Goal: Task Accomplishment & Management: Manage account settings

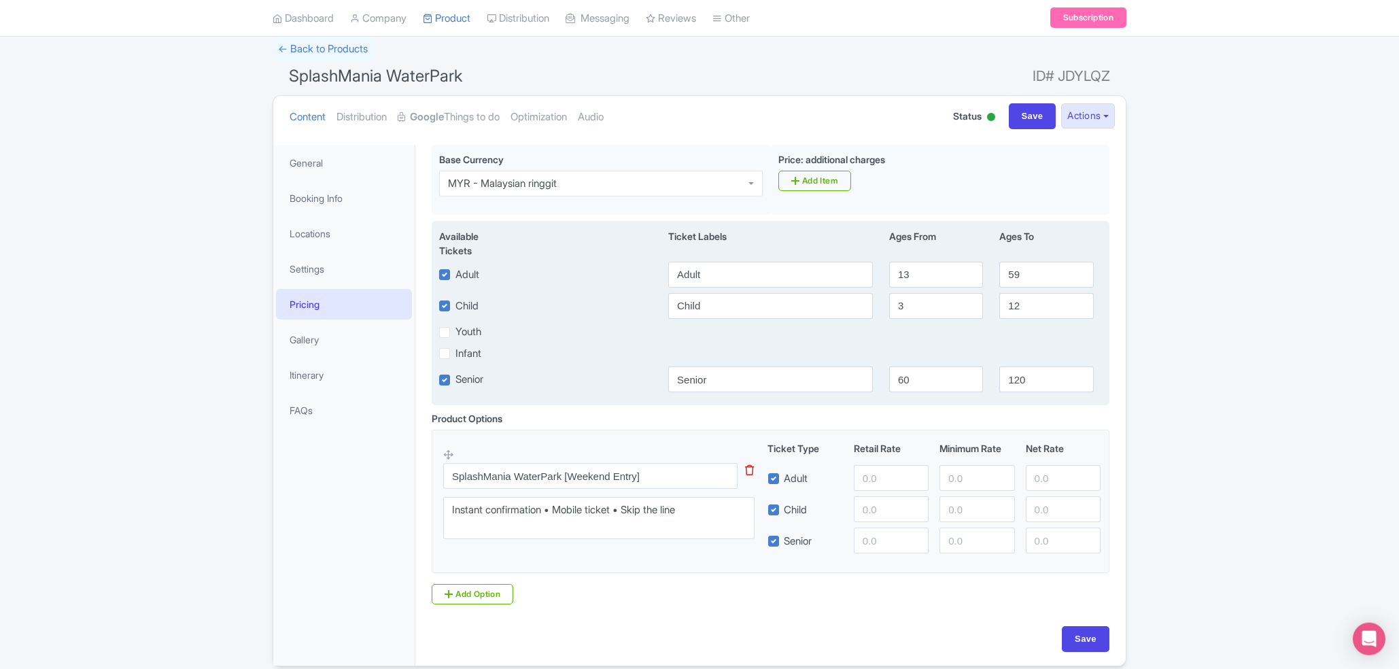
scroll to position [92, 0]
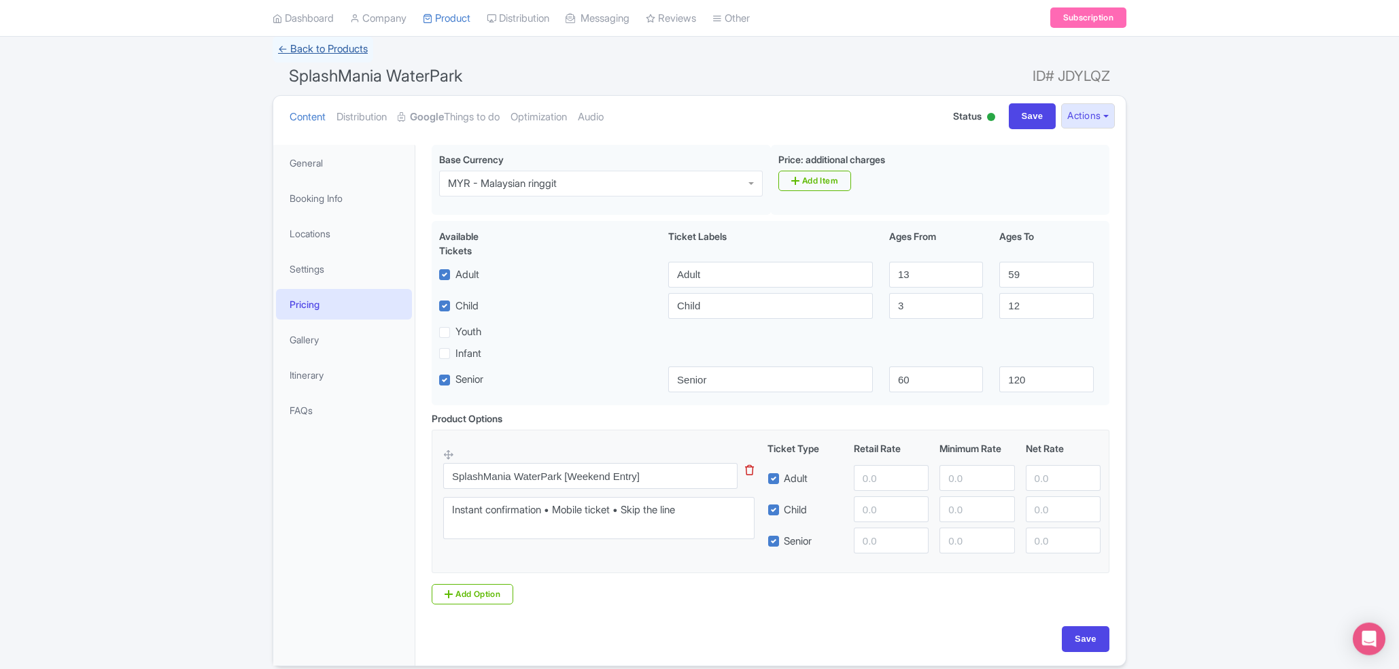
click at [315, 48] on link "← Back to Products" at bounding box center [323, 49] width 101 height 27
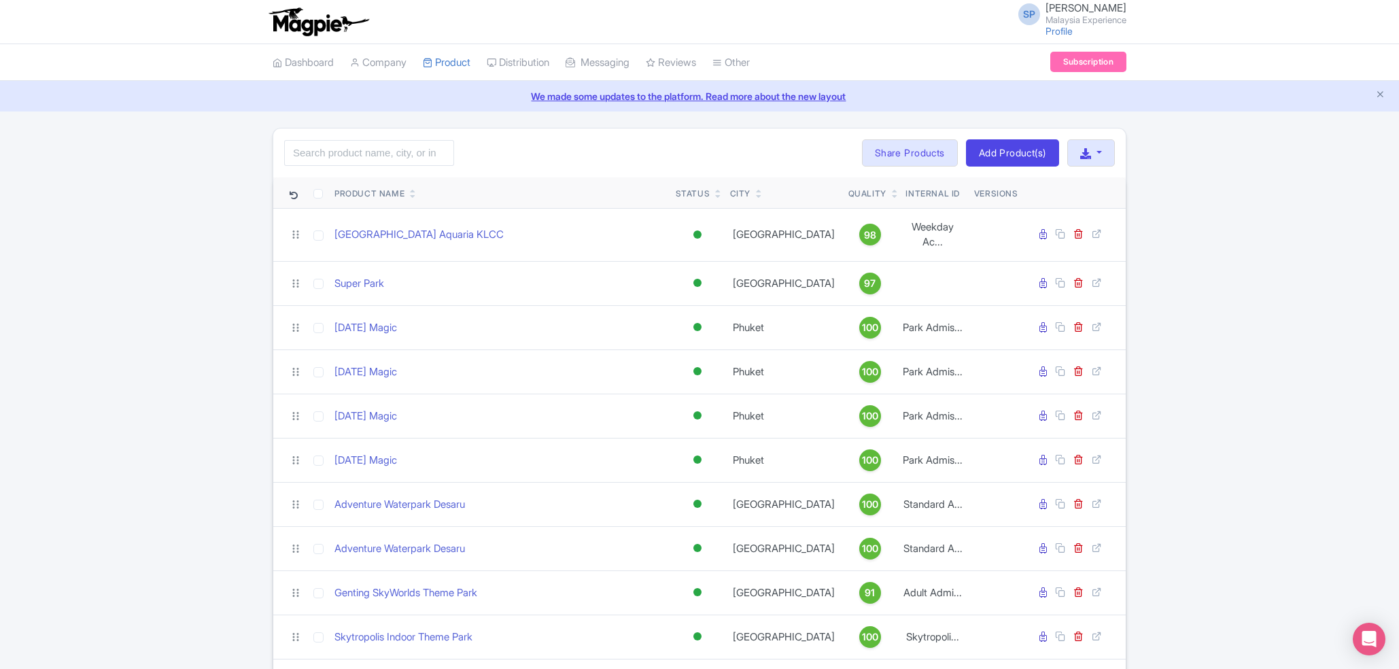
click at [416, 191] on link at bounding box center [413, 195] width 6 height 11
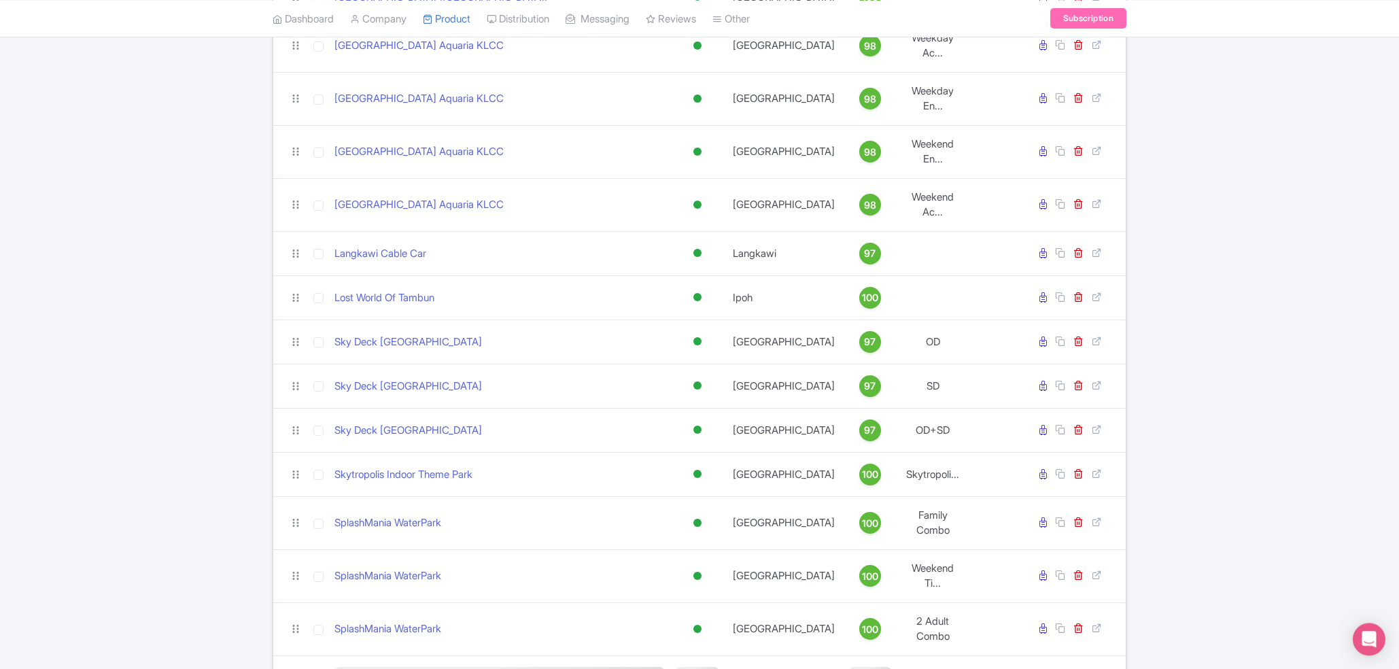
scroll to position [968, 0]
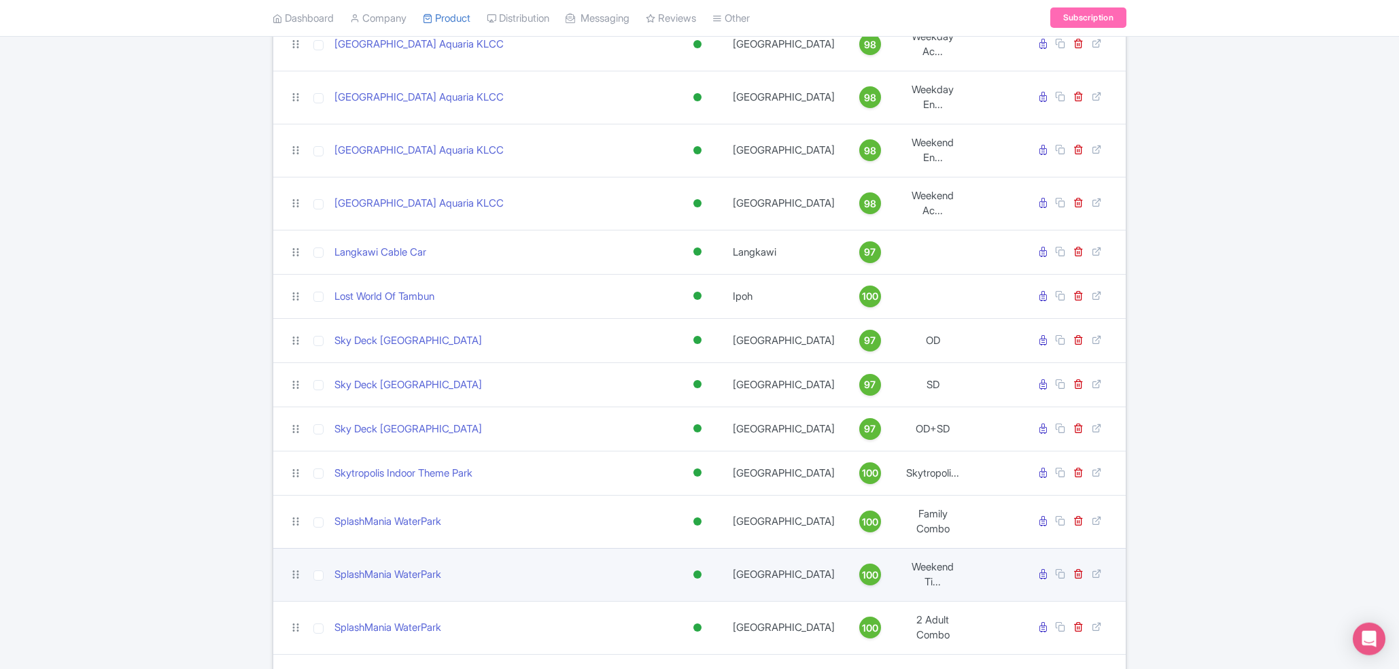
click at [398, 548] on td "SplashMania WaterPark" at bounding box center [499, 574] width 341 height 53
click at [387, 567] on link "SplashMania WaterPark" at bounding box center [387, 575] width 107 height 16
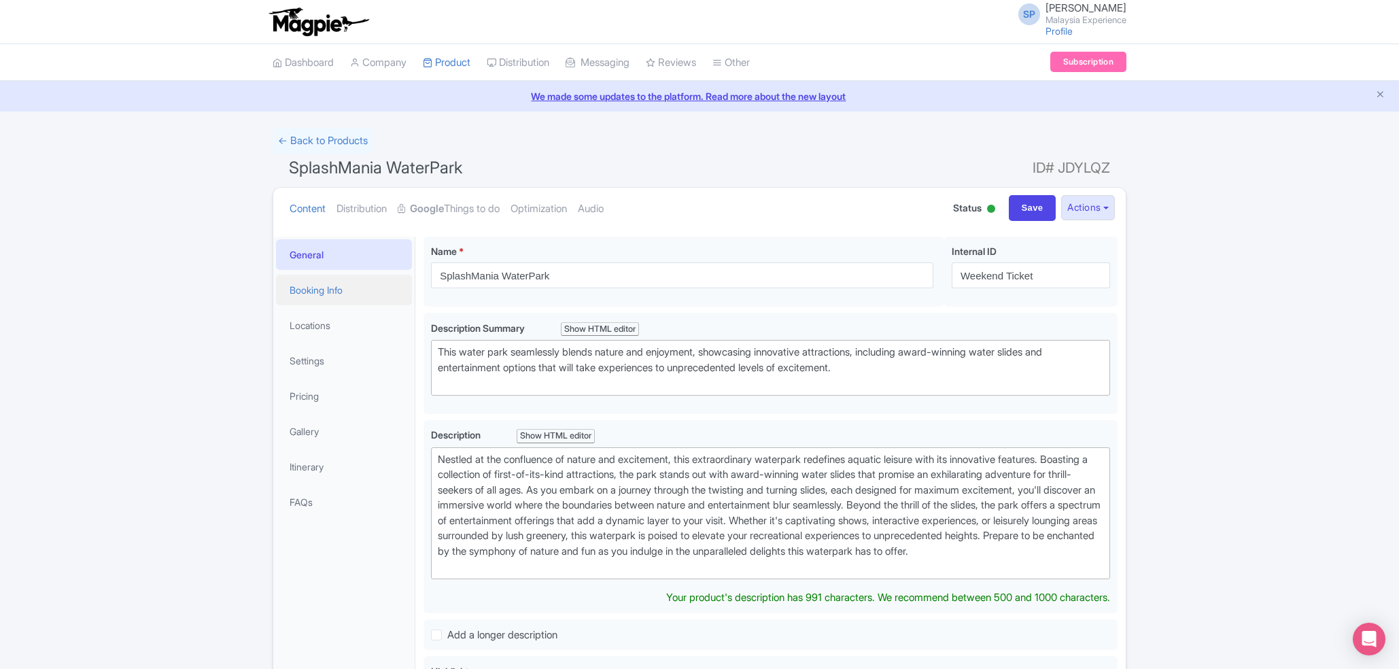
click at [304, 285] on link "Booking Info" at bounding box center [344, 290] width 136 height 31
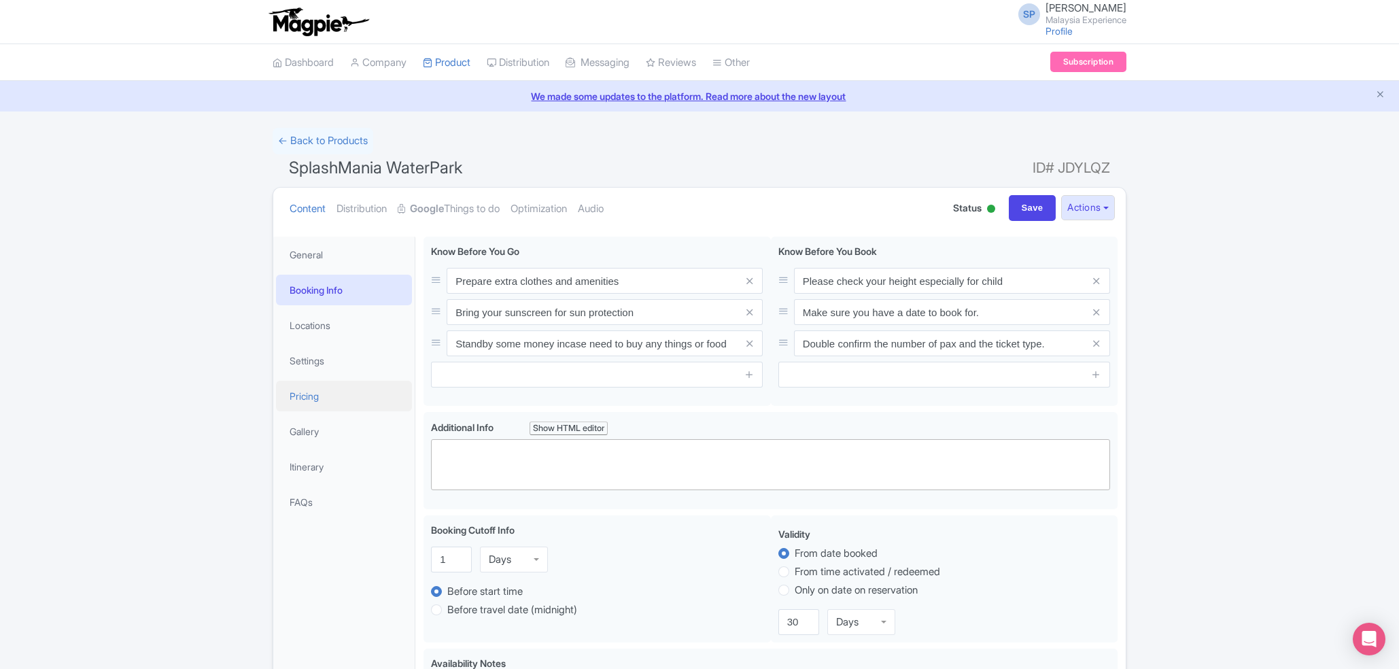
click at [319, 390] on link "Pricing" at bounding box center [344, 396] width 136 height 31
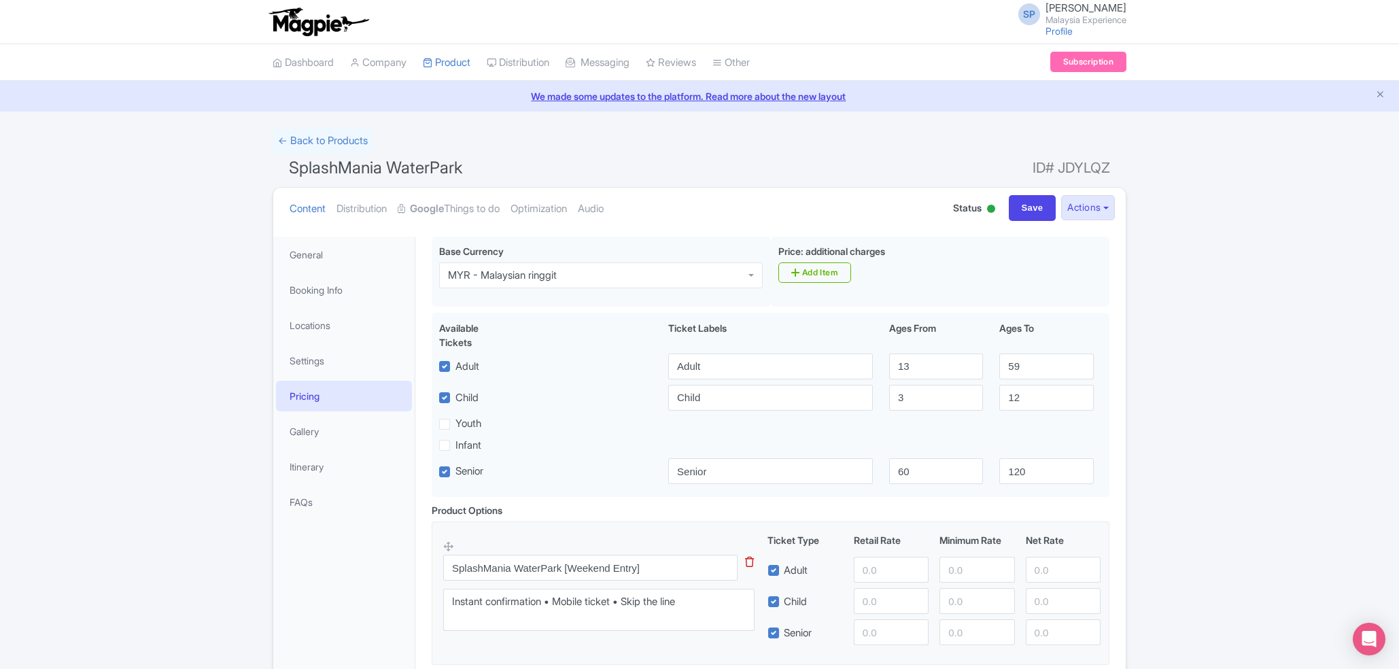
scroll to position [152, 0]
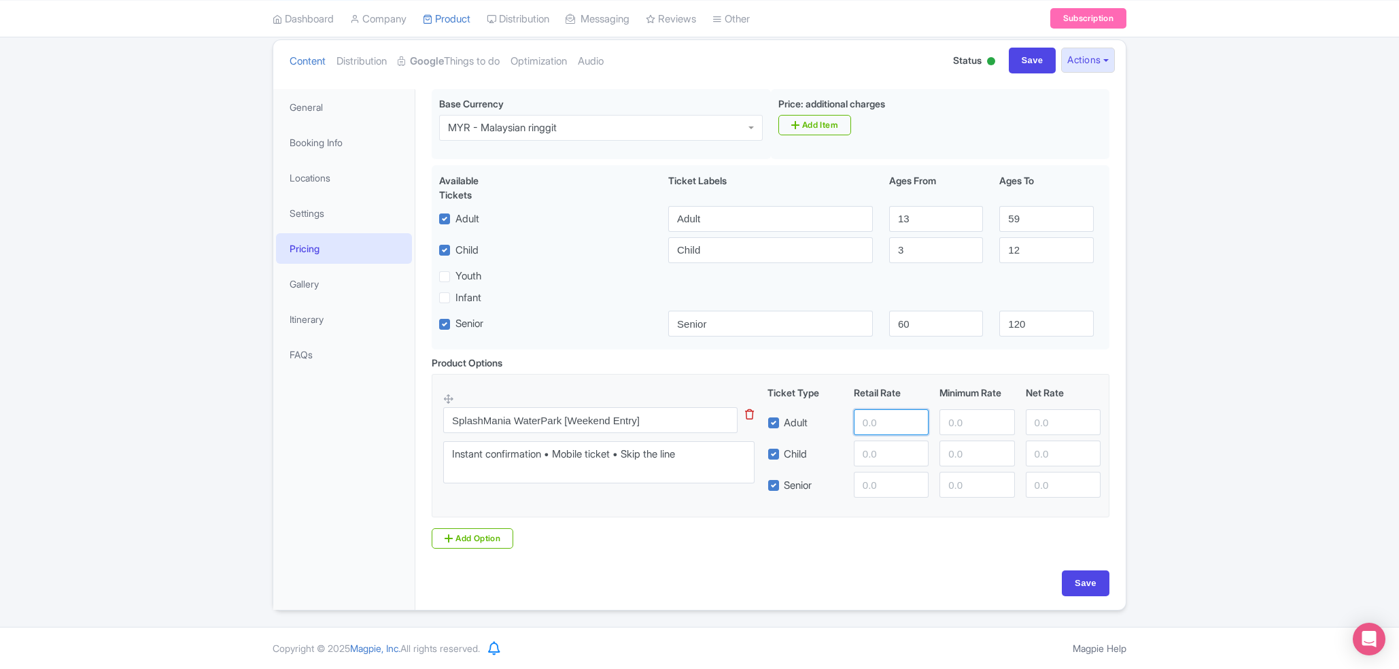
click at [871, 417] on input "number" at bounding box center [891, 422] width 75 height 26
type input "50"
click at [892, 447] on input "number" at bounding box center [891, 453] width 75 height 26
type input "40"
click at [1083, 589] on input "Save" at bounding box center [1086, 583] width 48 height 26
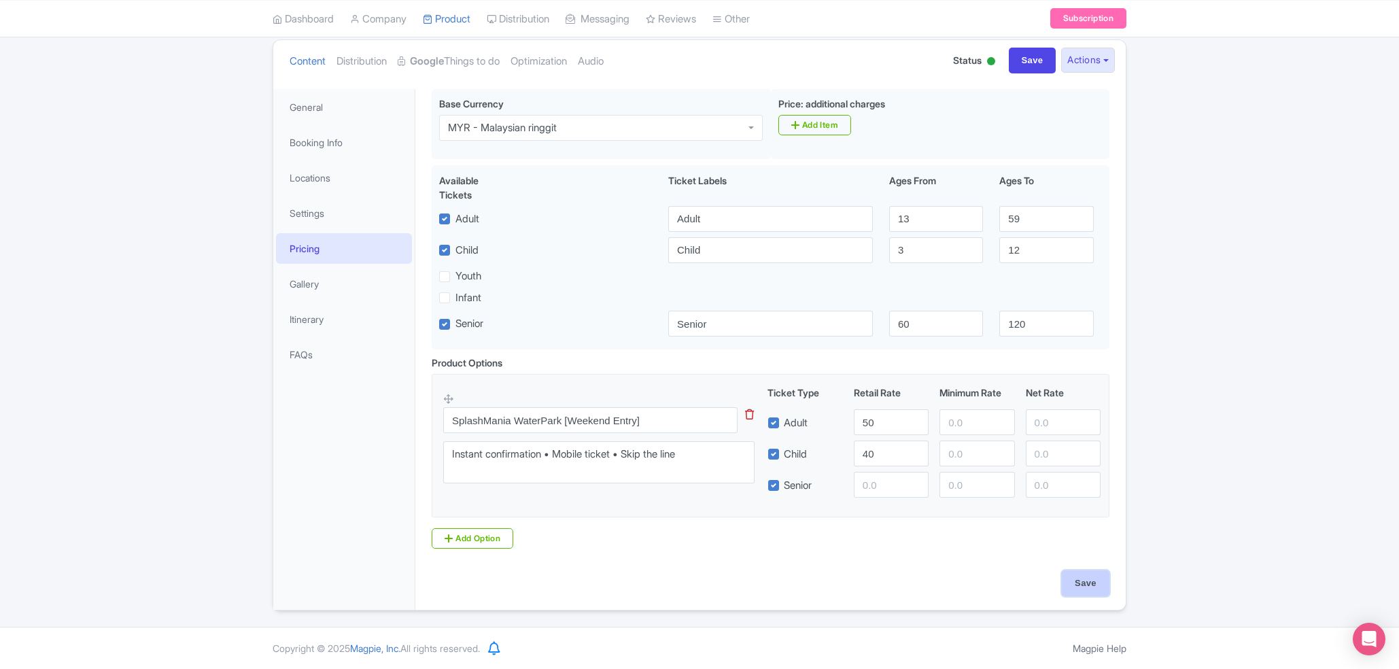
type input "Saving..."
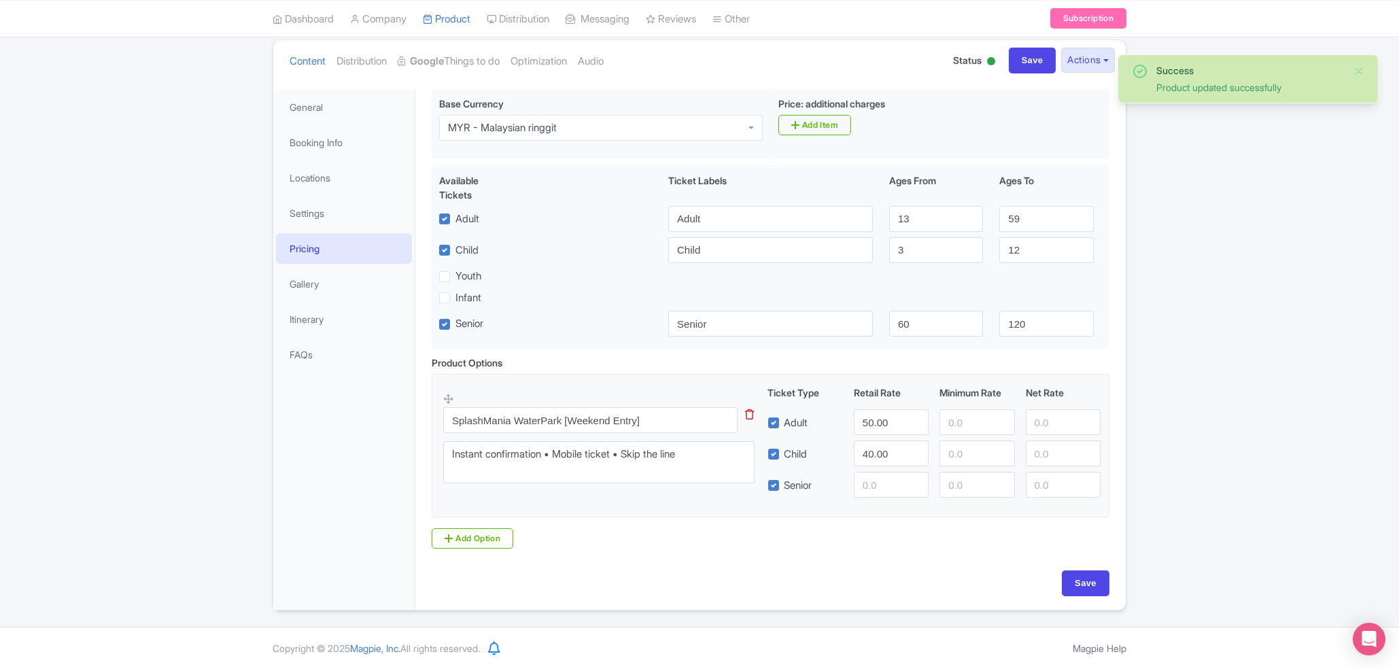
scroll to position [152, 0]
click at [442, 51] on link "My Products" at bounding box center [487, 53] width 129 height 21
click at [404, 51] on link "Google Things to do" at bounding box center [449, 61] width 102 height 43
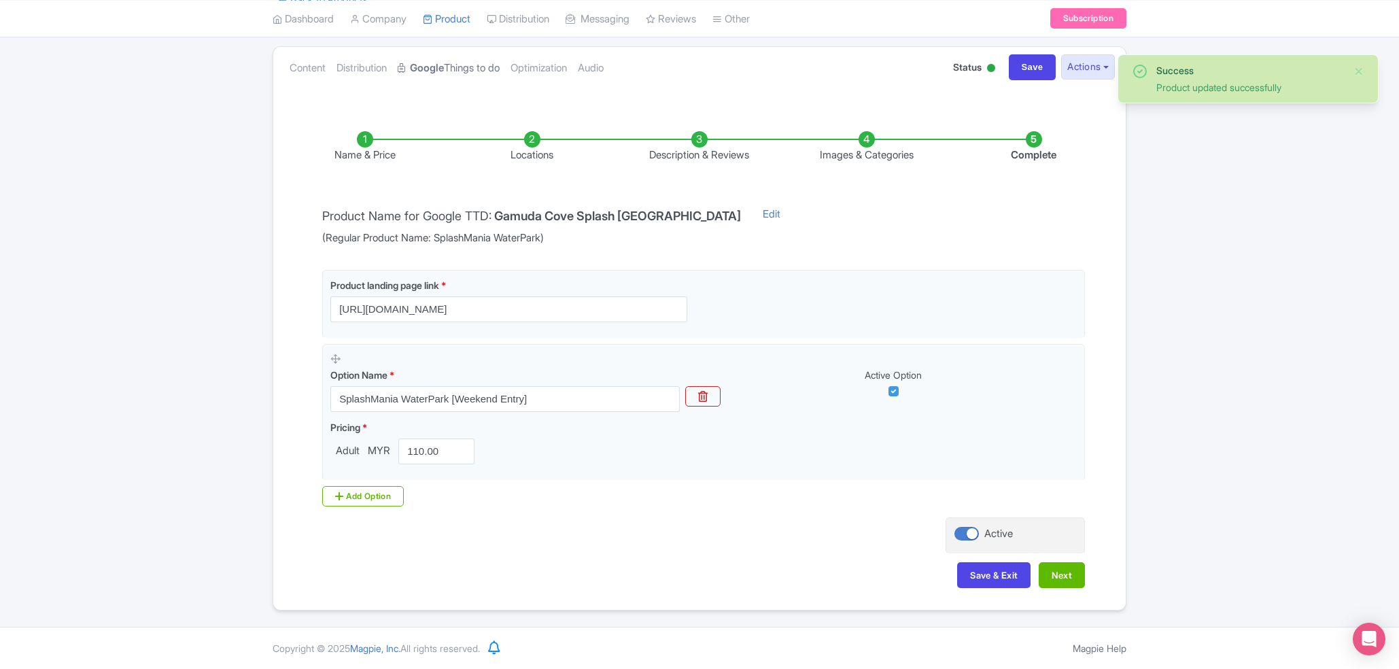
scroll to position [141, 0]
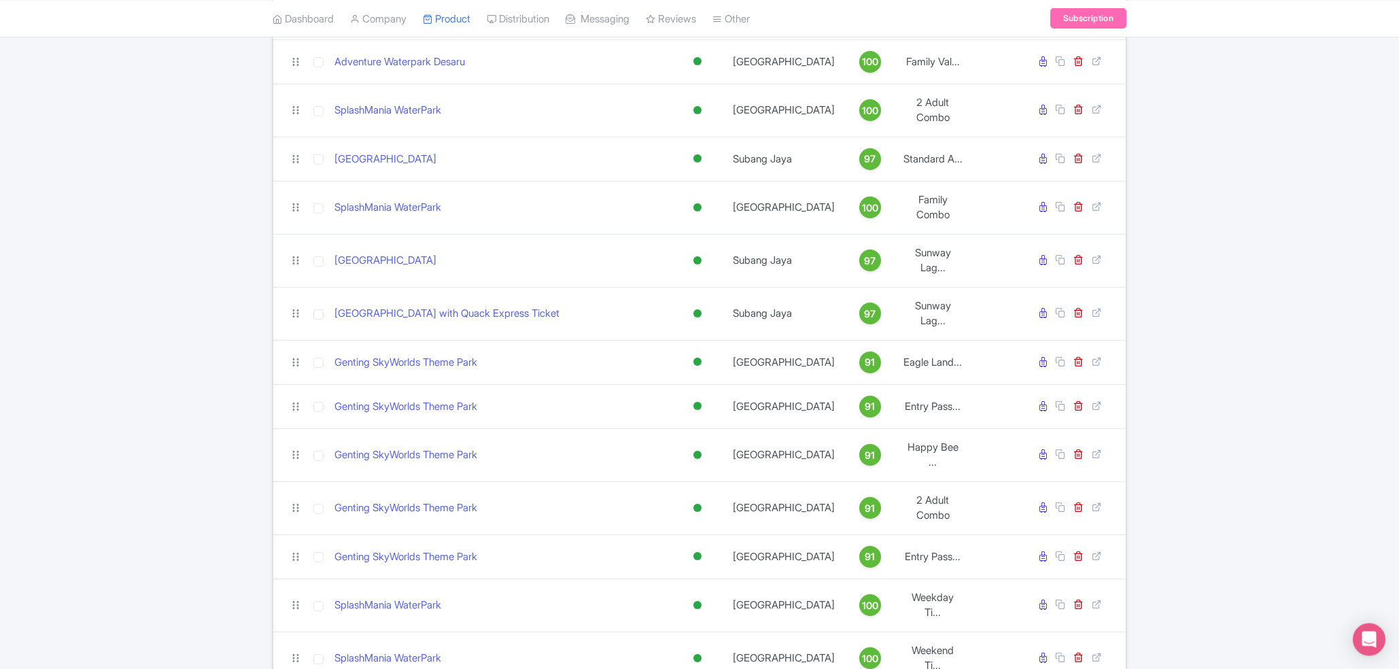
scroll to position [1383, 0]
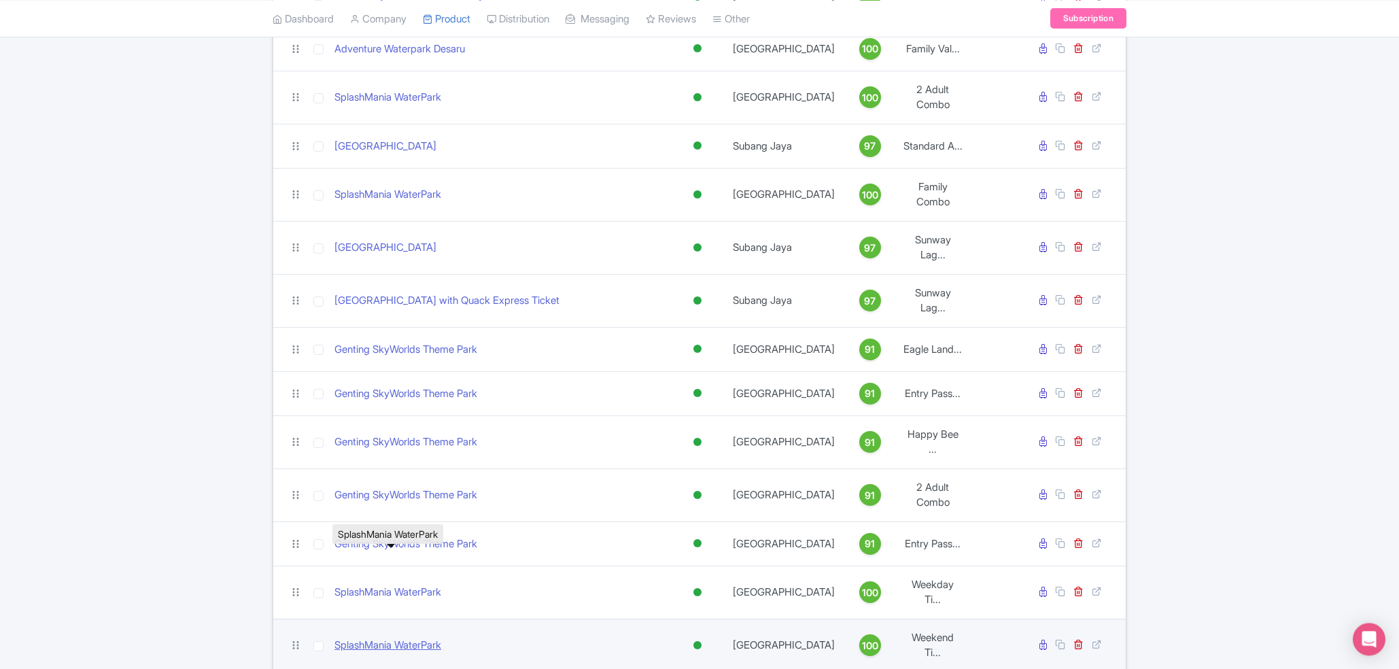
click at [416, 637] on link "SplashMania WaterPark" at bounding box center [387, 645] width 107 height 16
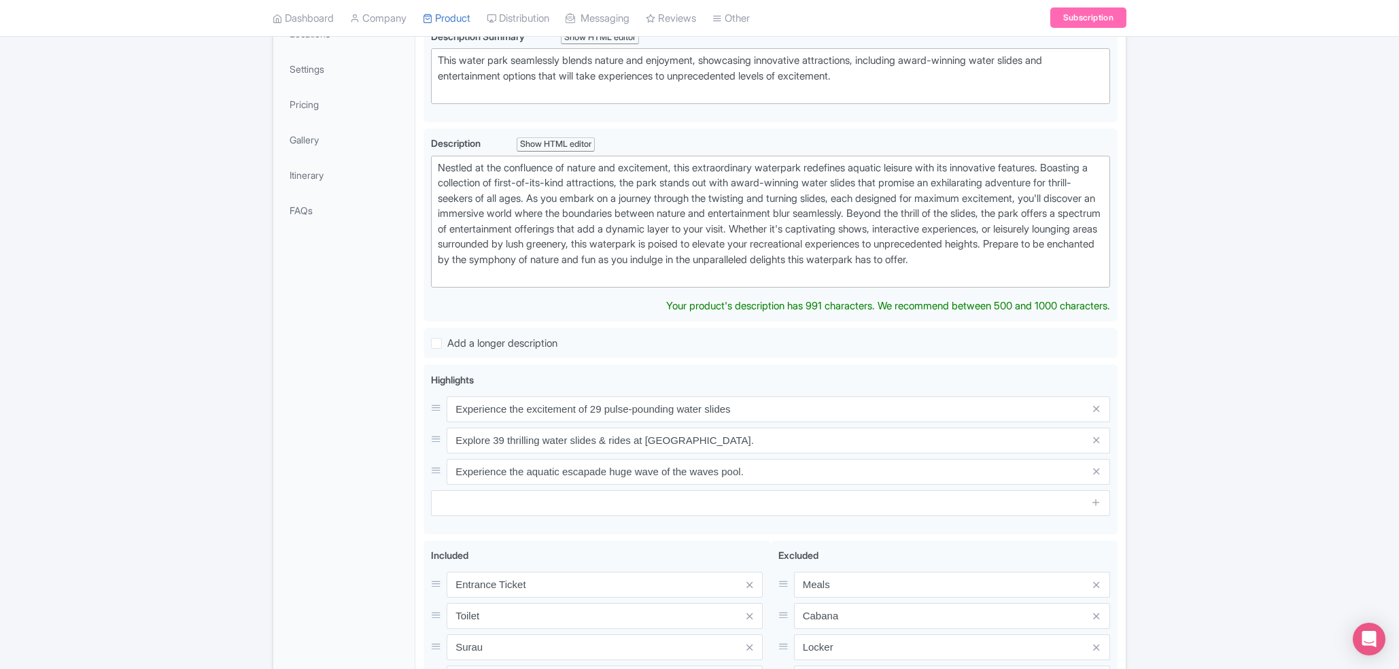
scroll to position [216, 0]
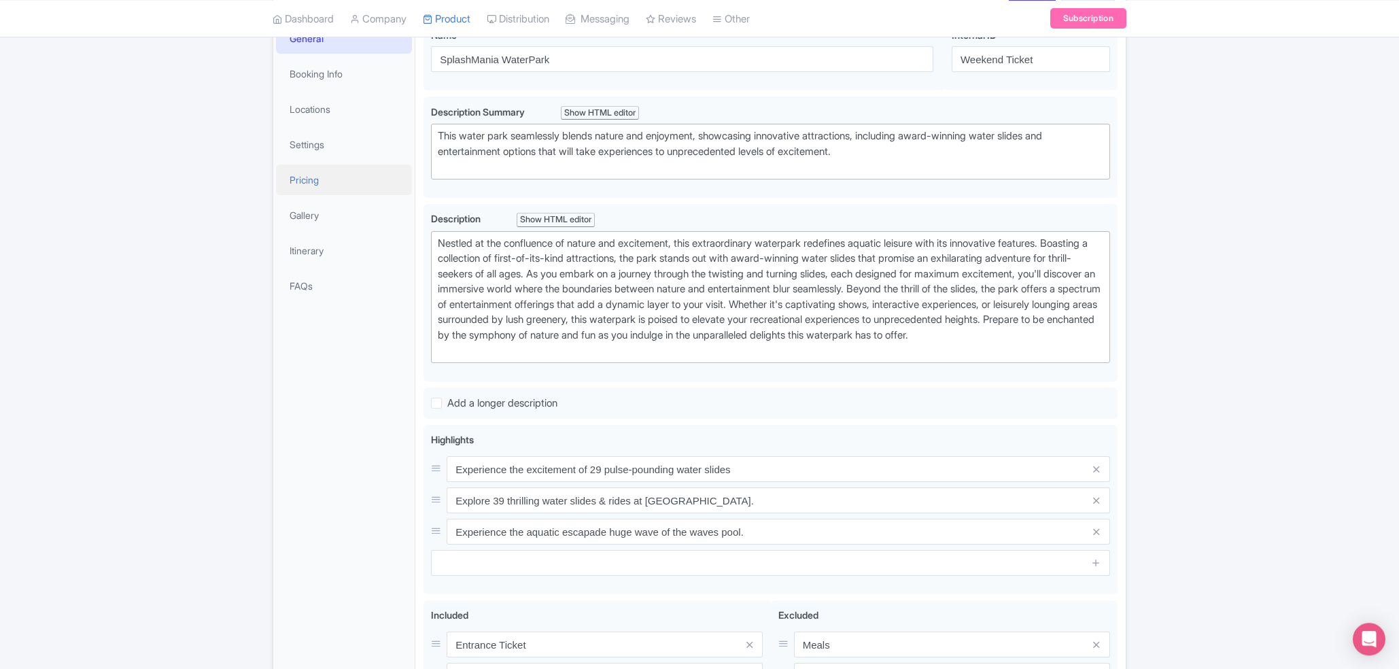
click at [364, 188] on link "Pricing" at bounding box center [344, 179] width 136 height 31
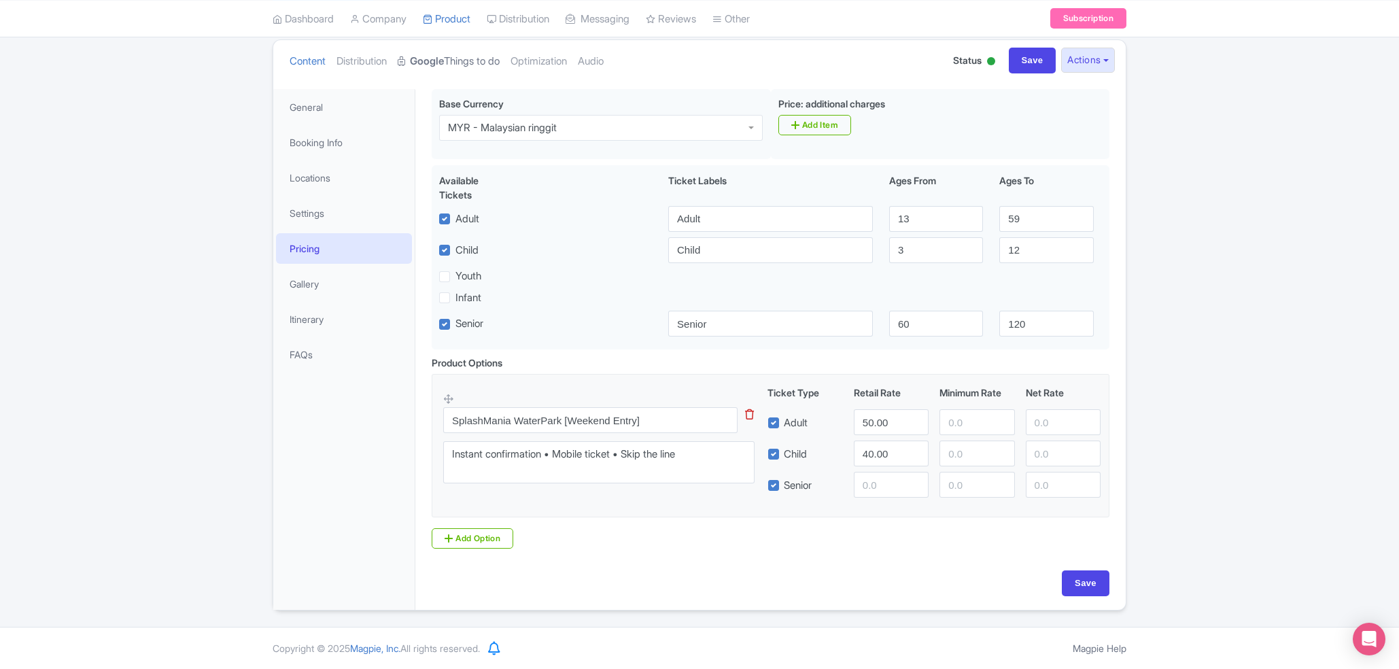
click at [441, 54] on strong "Google" at bounding box center [427, 62] width 34 height 16
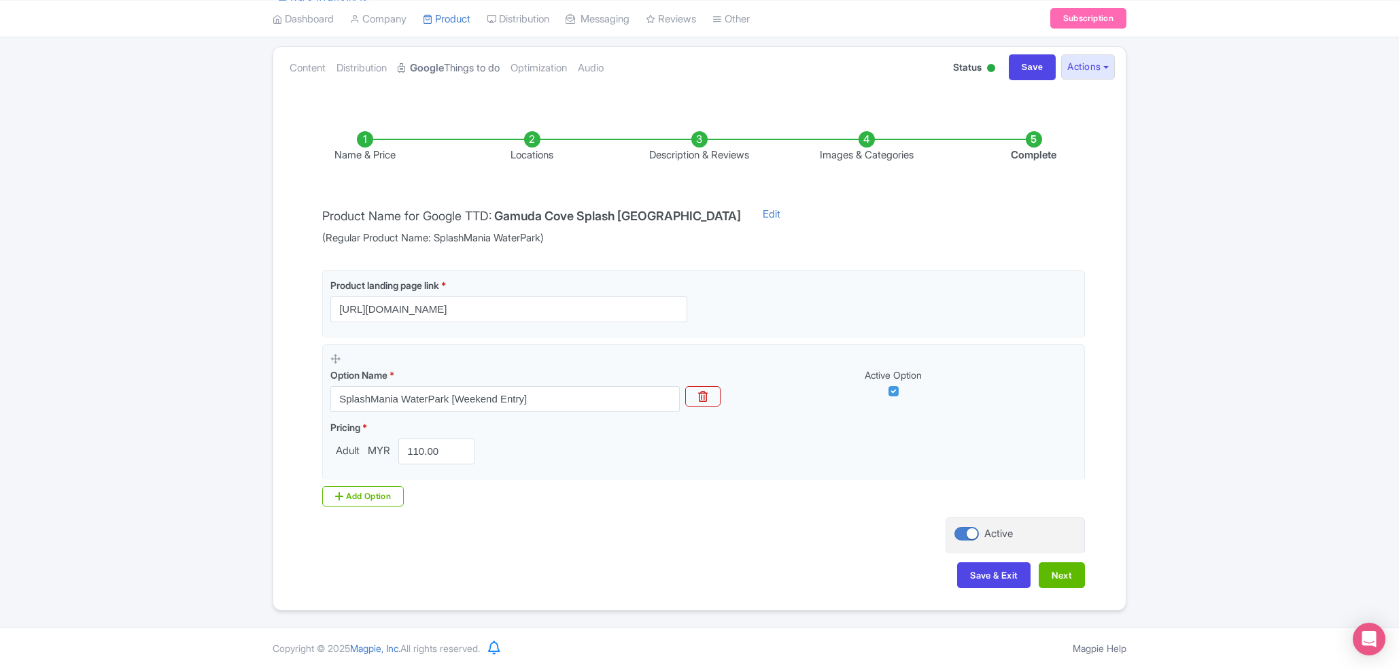
scroll to position [141, 0]
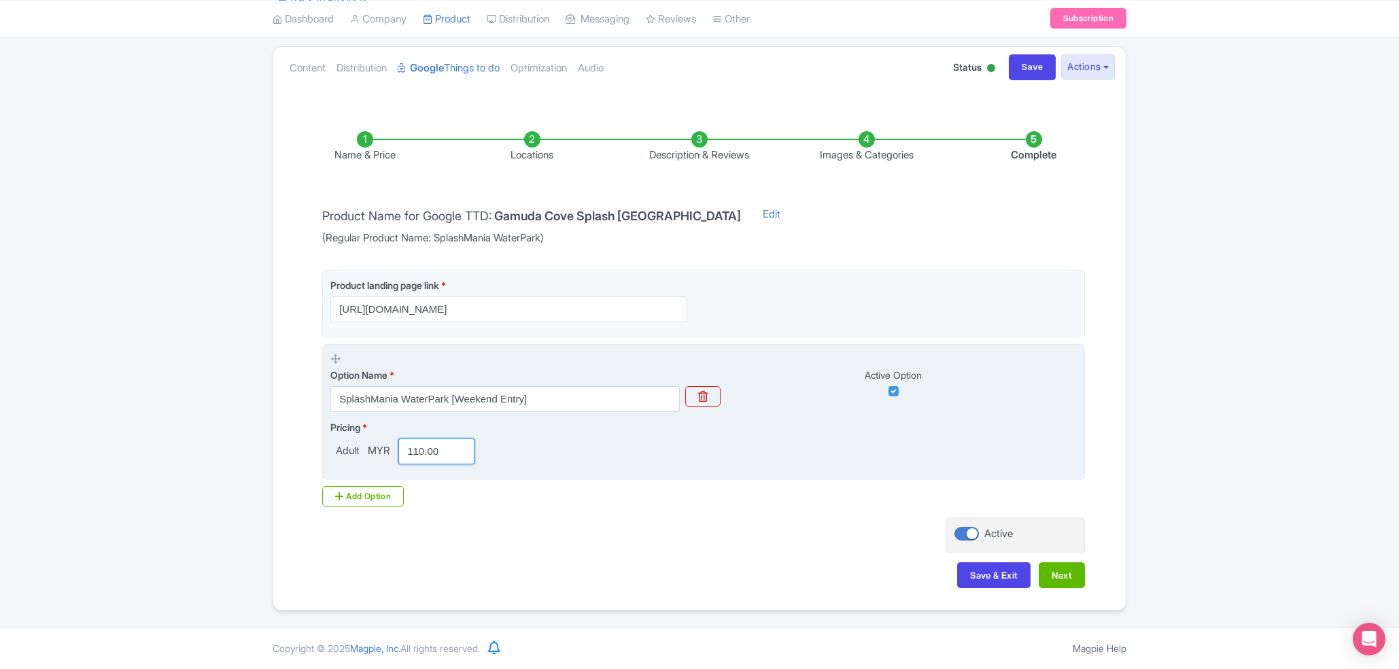
click at [438, 449] on input "110.00" at bounding box center [436, 451] width 76 height 26
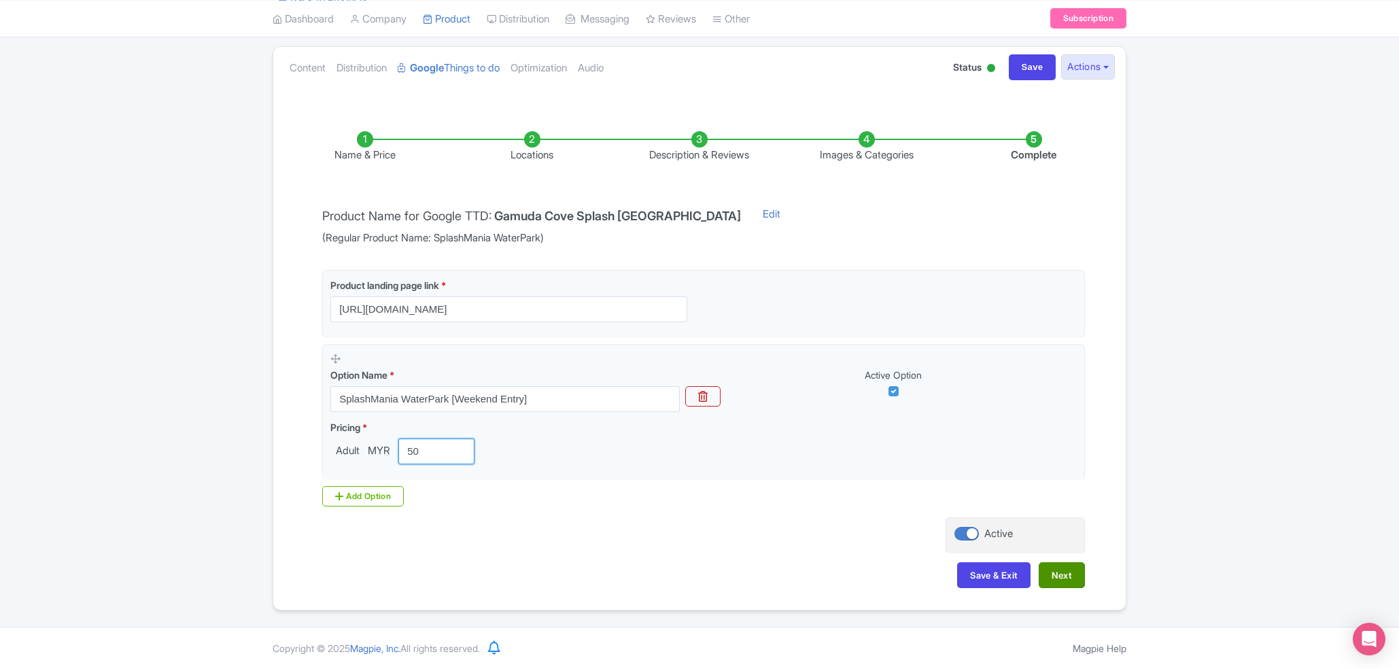
type input "50"
click at [1062, 582] on button "Next" at bounding box center [1061, 575] width 46 height 26
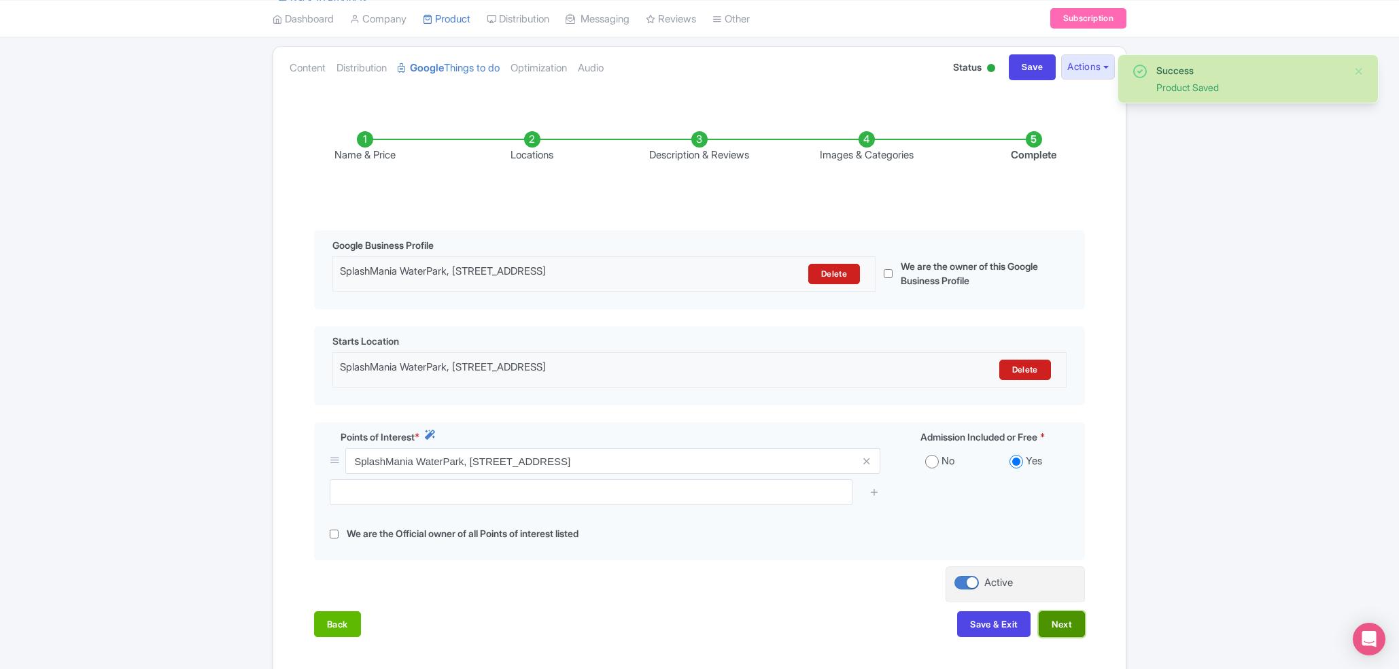
click at [1061, 637] on button "Next" at bounding box center [1061, 624] width 46 height 26
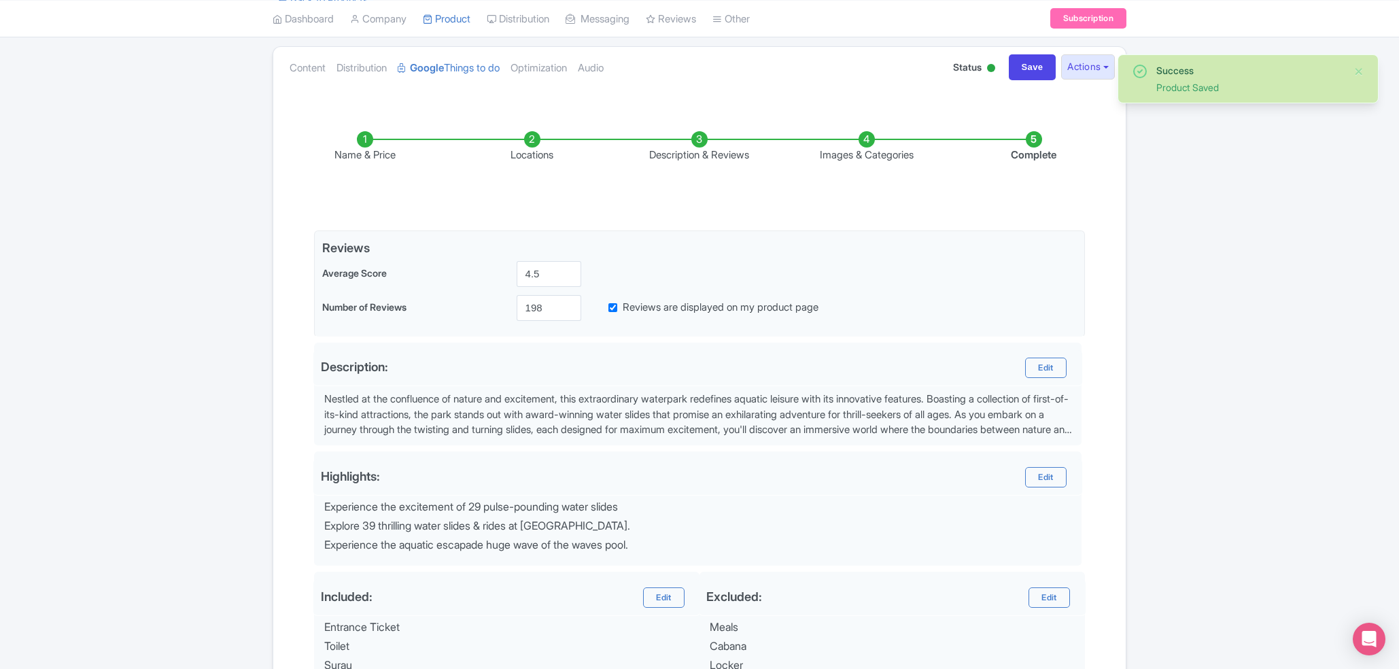
scroll to position [336, 0]
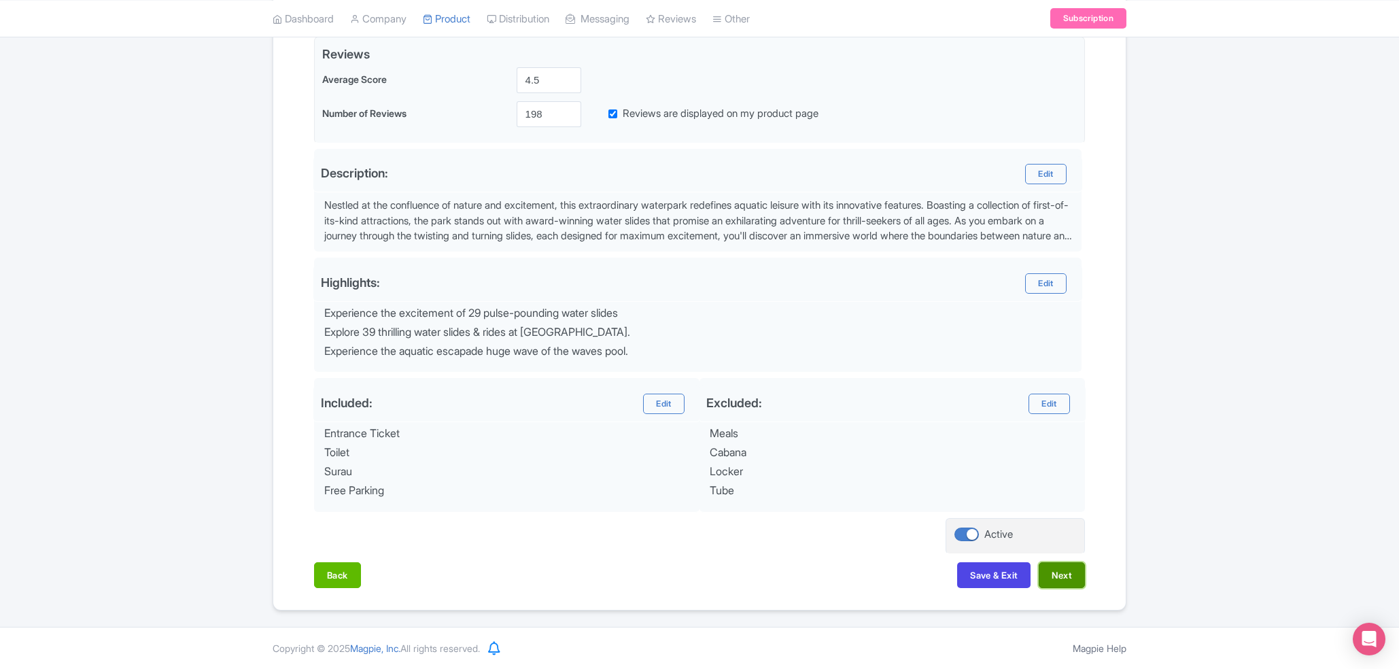
click at [1062, 576] on button "Next" at bounding box center [1061, 575] width 46 height 26
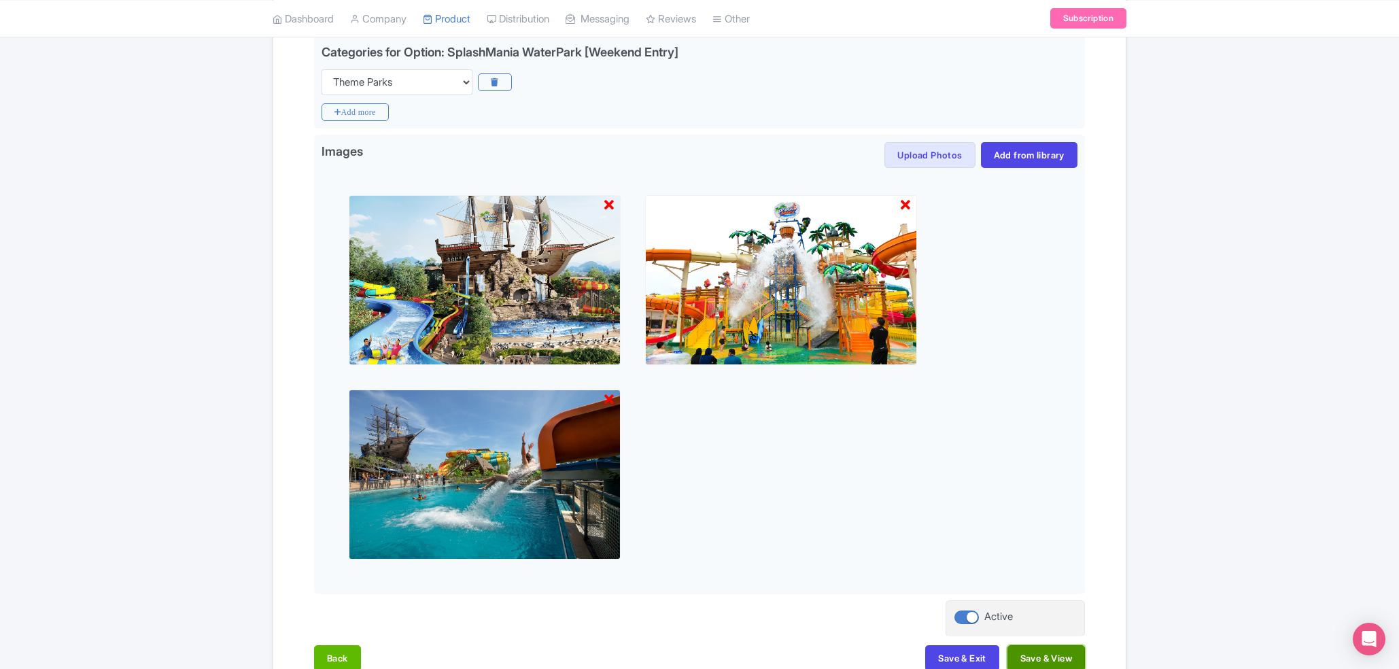
click at [1033, 650] on button "Save & View" at bounding box center [1045, 658] width 77 height 26
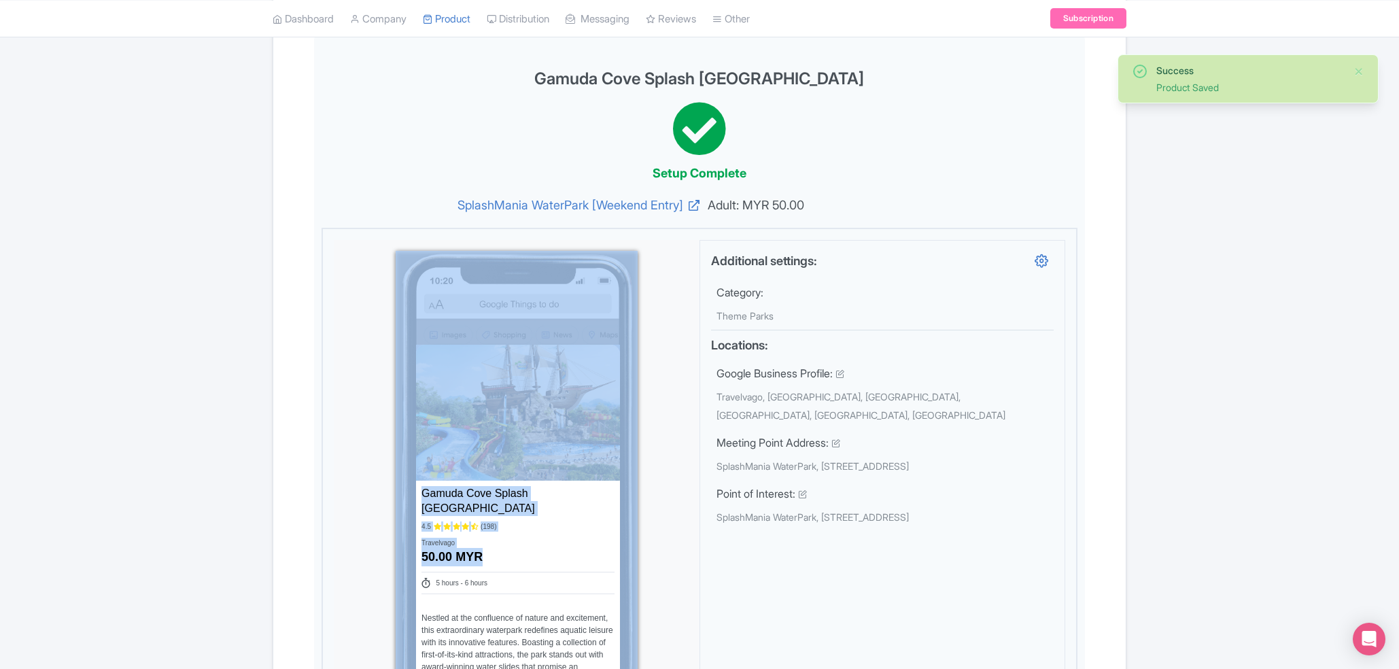
drag, startPoint x: 1380, startPoint y: 268, endPoint x: 1365, endPoint y: 213, distance: 56.2
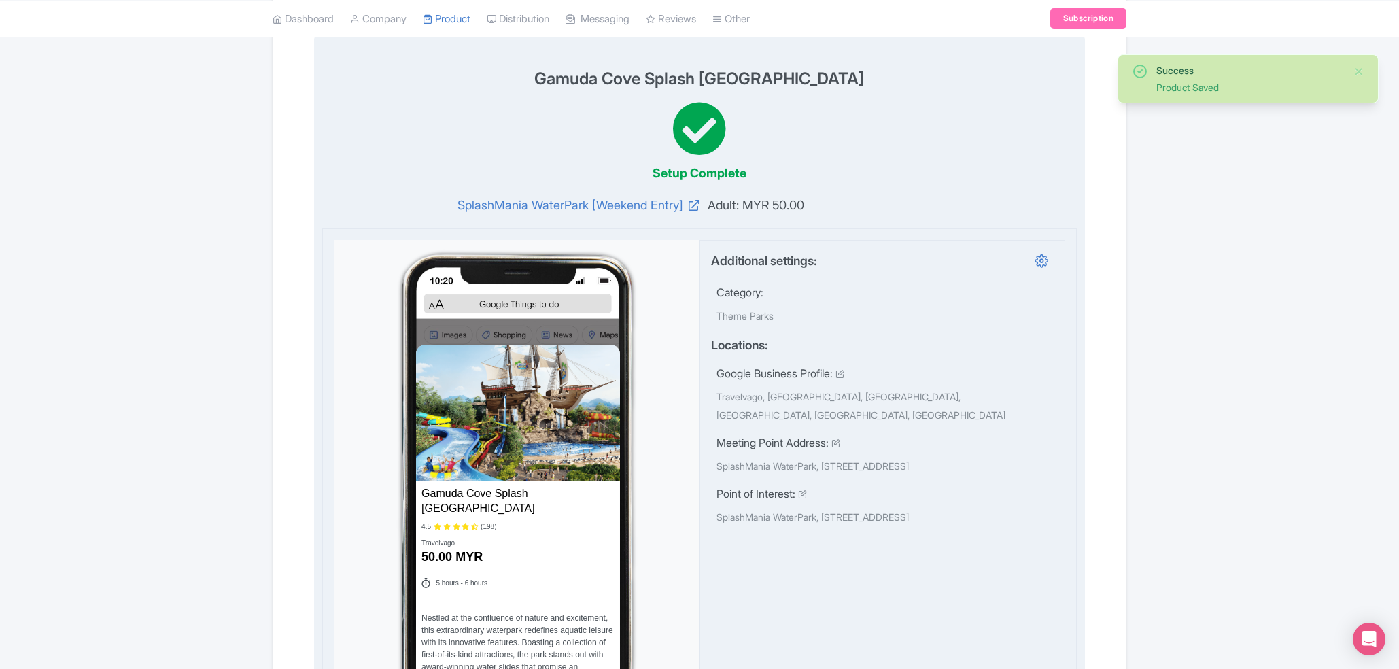
click at [1029, 164] on div "Setup Complete" at bounding box center [699, 141] width 756 height 81
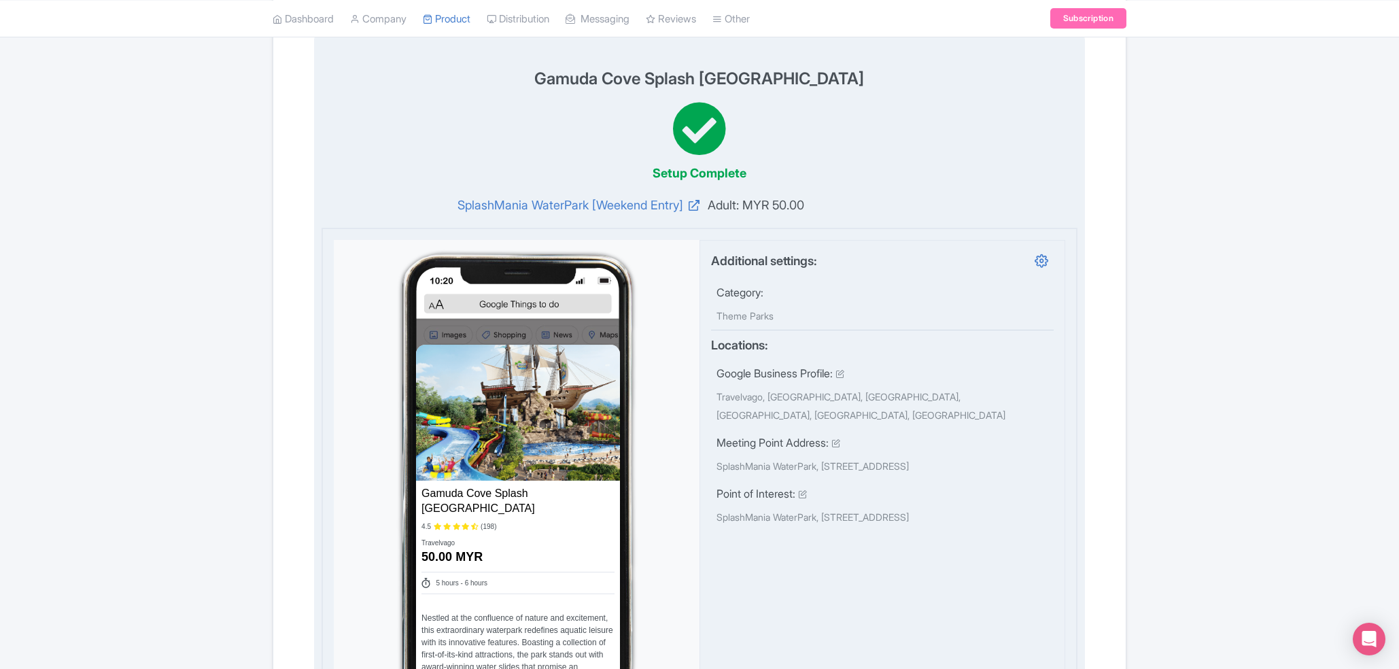
click at [431, 53] on div "Gamuda Cove Splash Mania Waterpark Setup Complete SplashMania WaterPark [Weeken…" at bounding box center [699, 668] width 771 height 1267
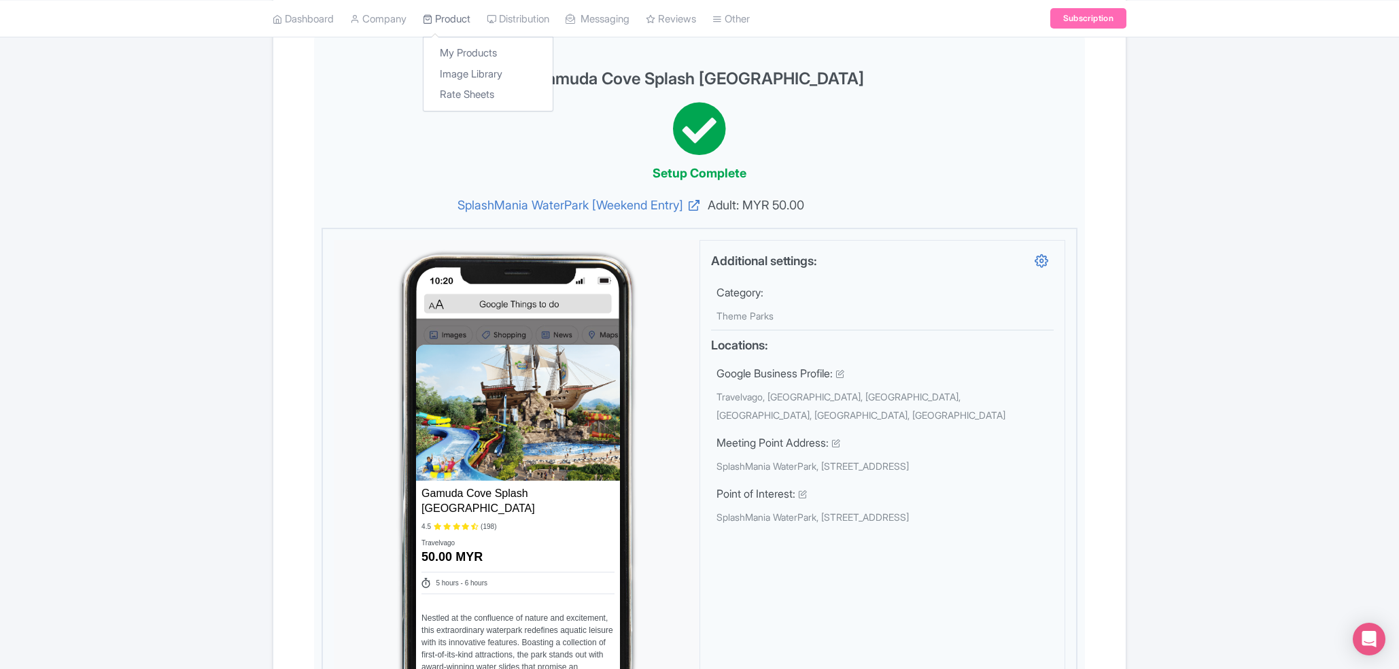
click at [457, 21] on link "Product" at bounding box center [447, 18] width 48 height 37
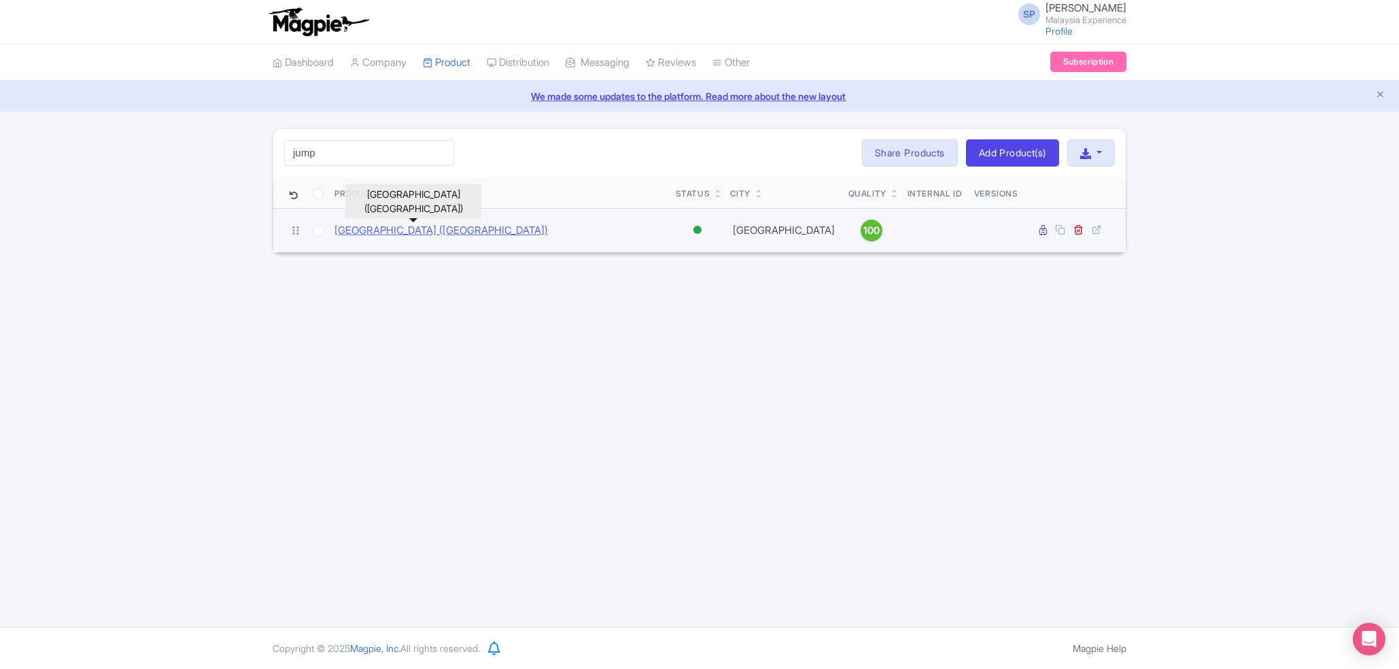
type input "jump"
click at [399, 228] on link "[GEOGRAPHIC_DATA] ([GEOGRAPHIC_DATA])" at bounding box center [440, 231] width 213 height 16
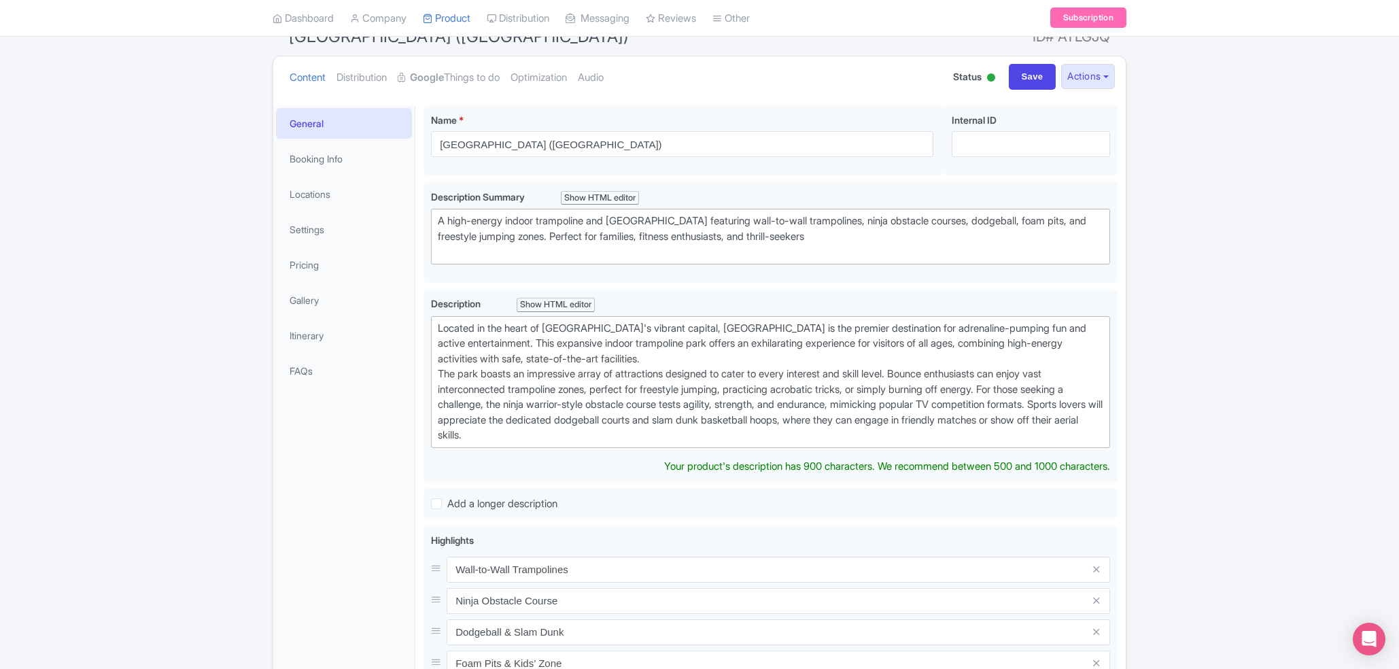
scroll to position [124, 0]
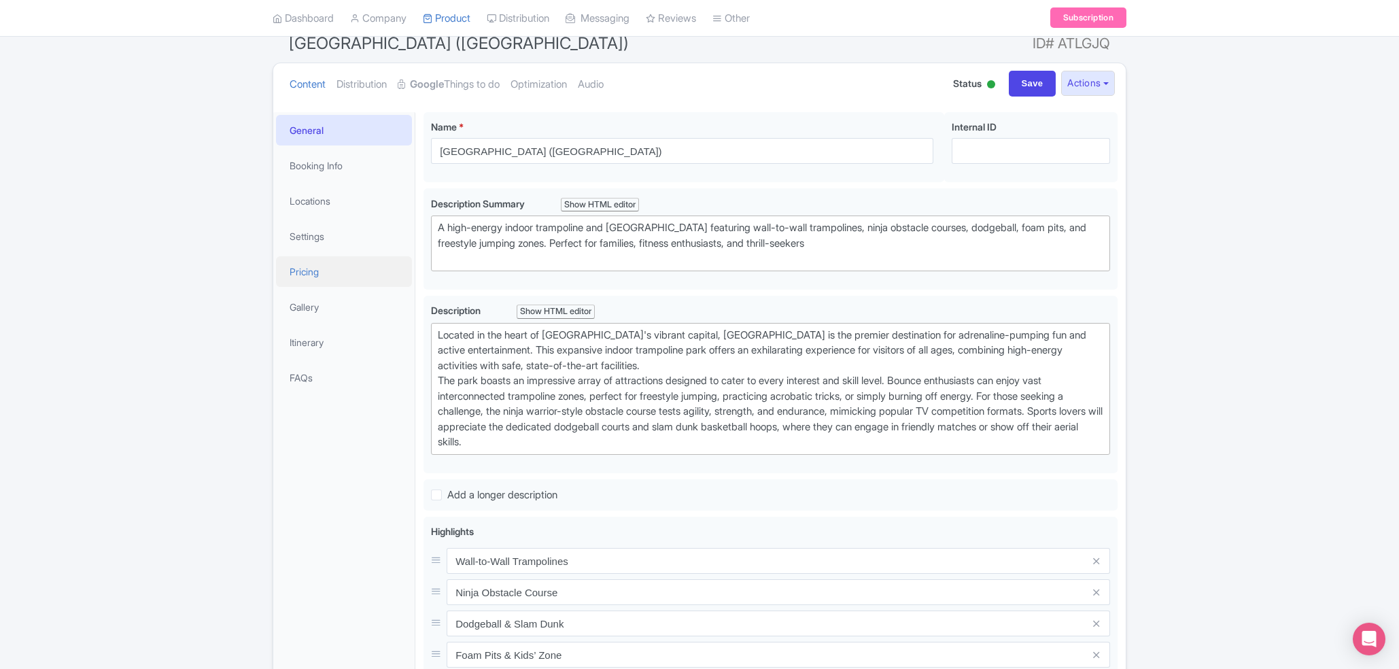
click at [307, 273] on link "Pricing" at bounding box center [344, 271] width 136 height 31
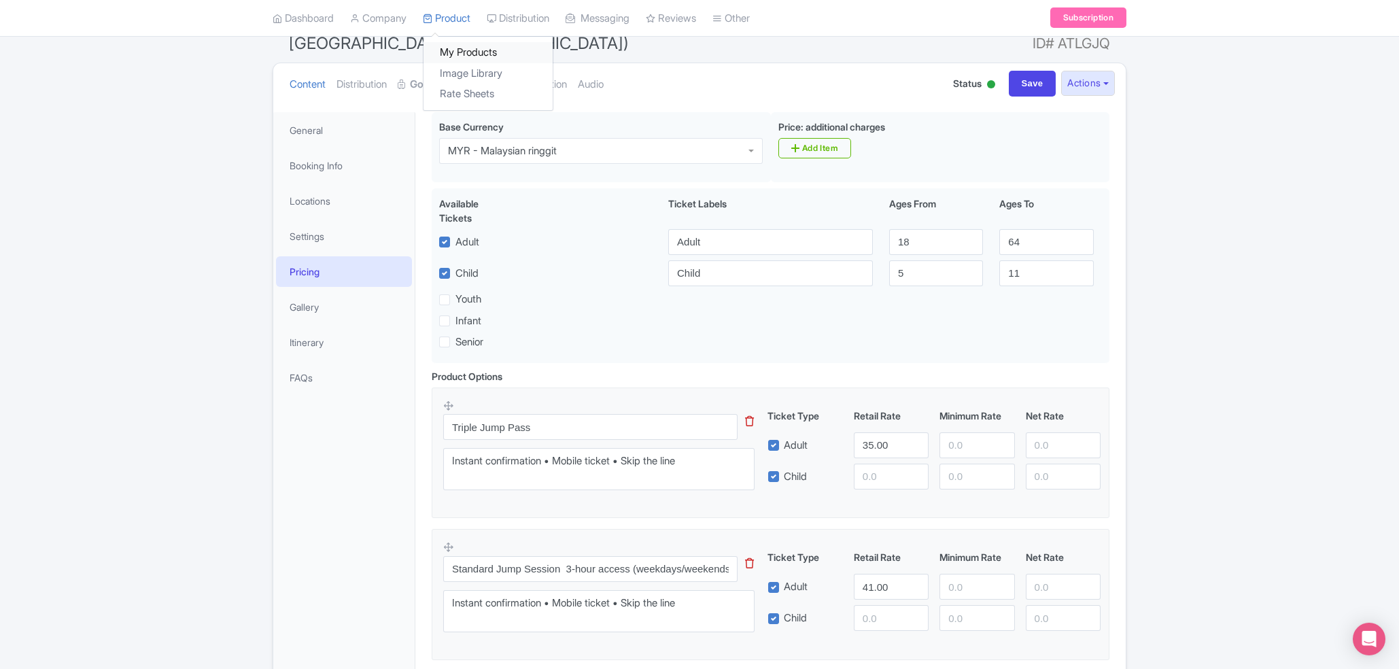
click at [468, 51] on link "My Products" at bounding box center [487, 53] width 129 height 21
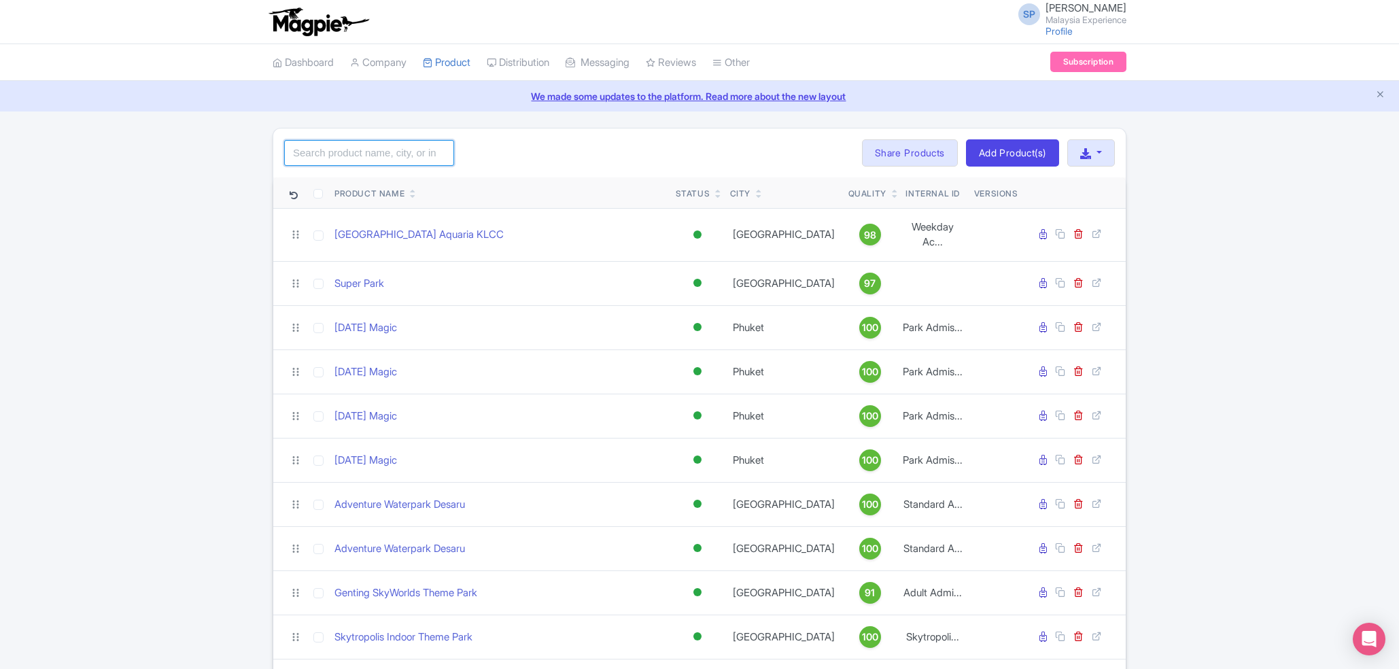
click at [301, 152] on input "search" at bounding box center [369, 153] width 170 height 26
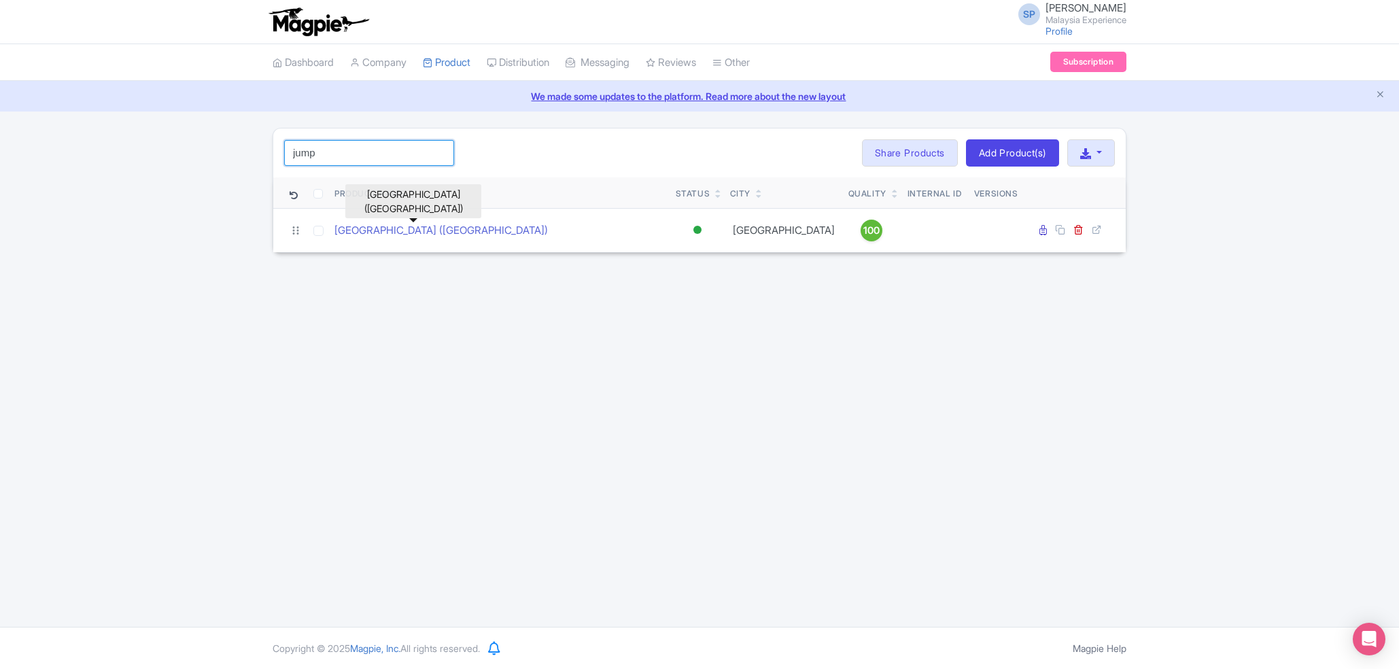
type input "jump"
click at [460, 222] on td "[GEOGRAPHIC_DATA] ([GEOGRAPHIC_DATA])" at bounding box center [499, 230] width 341 height 44
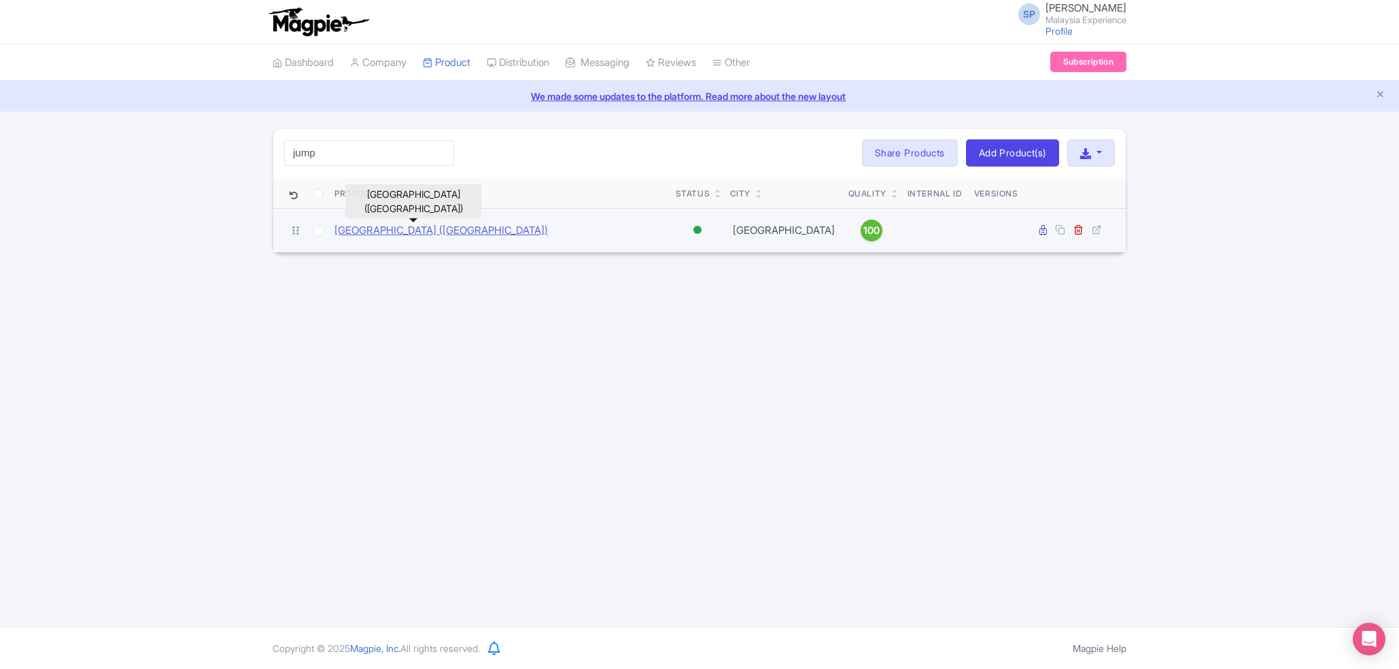
click at [463, 226] on link "[GEOGRAPHIC_DATA] ([GEOGRAPHIC_DATA])" at bounding box center [440, 231] width 213 height 16
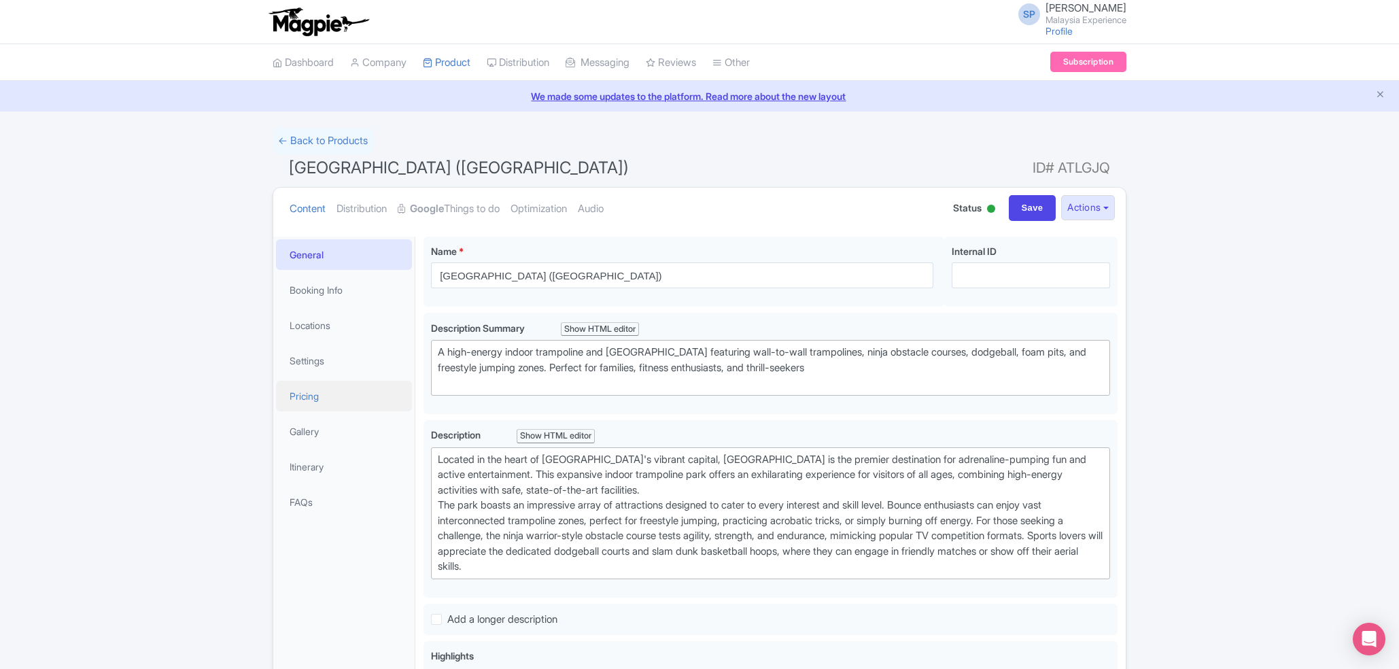
click at [313, 402] on link "Pricing" at bounding box center [344, 396] width 136 height 31
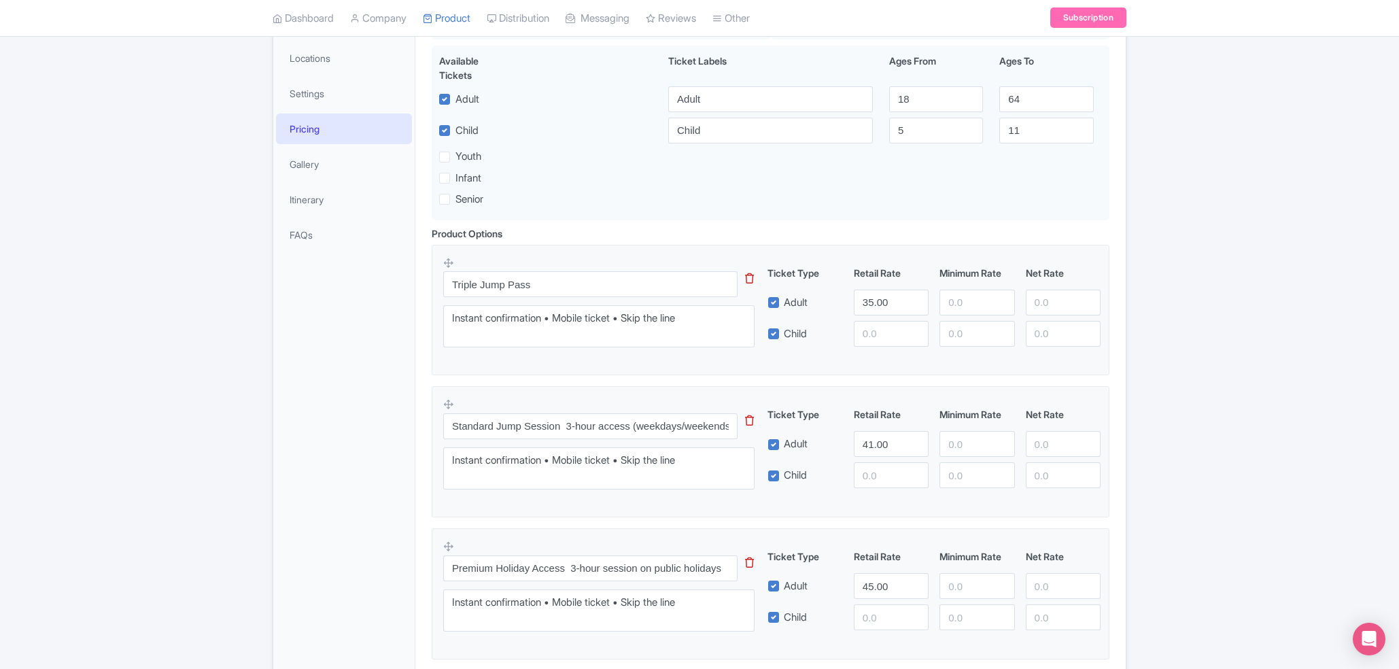
scroll to position [275, 0]
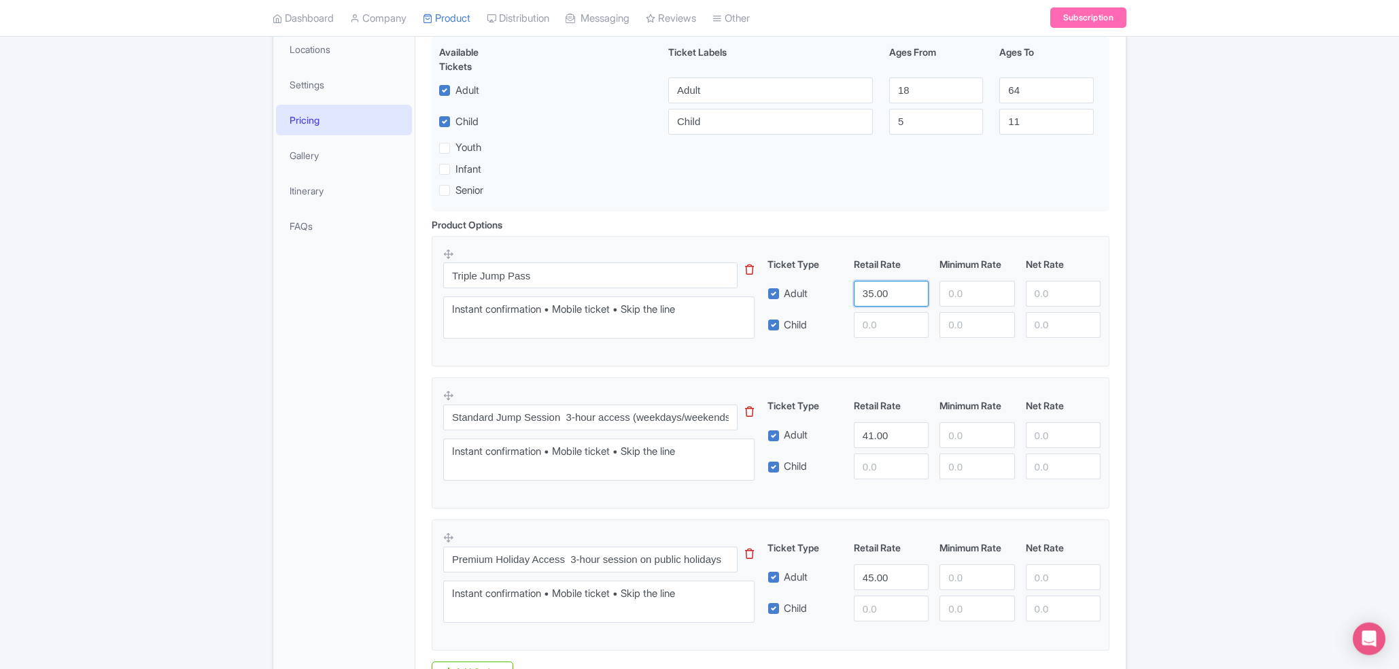
click at [890, 305] on input "35.00" at bounding box center [891, 294] width 75 height 26
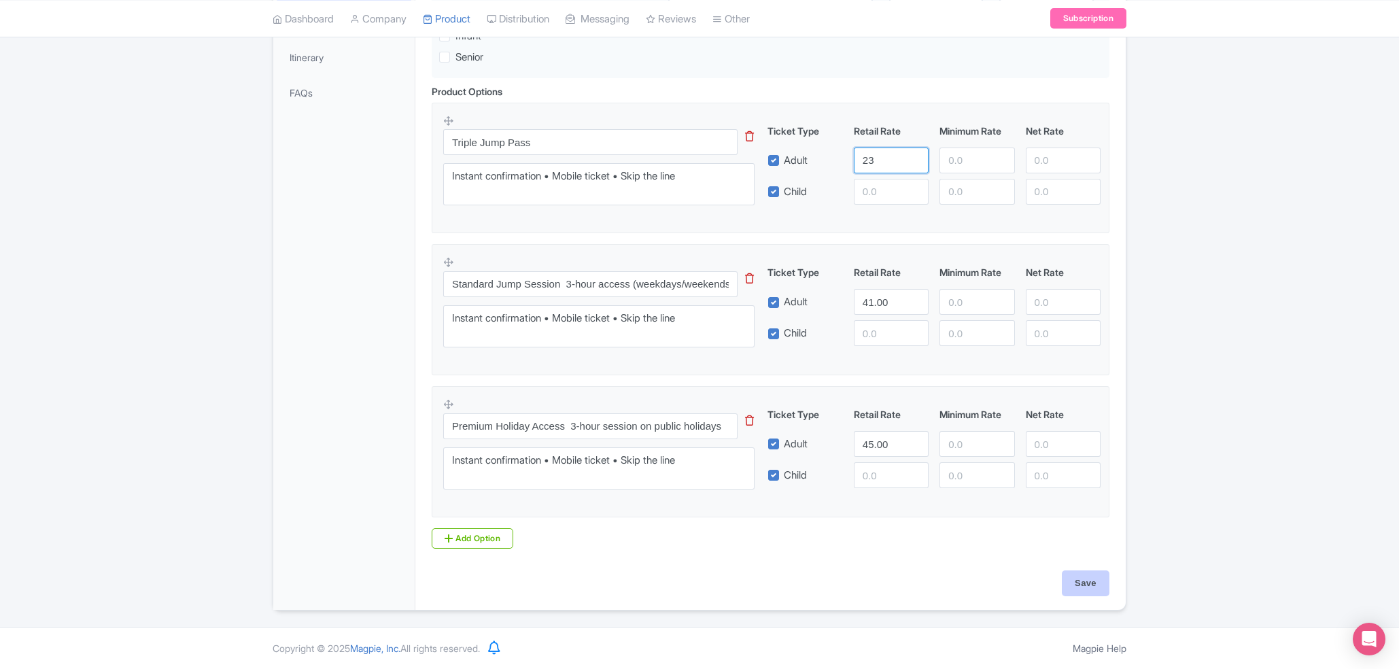
type input "23"
click at [1106, 586] on input "Save" at bounding box center [1086, 583] width 48 height 26
type input "Saving..."
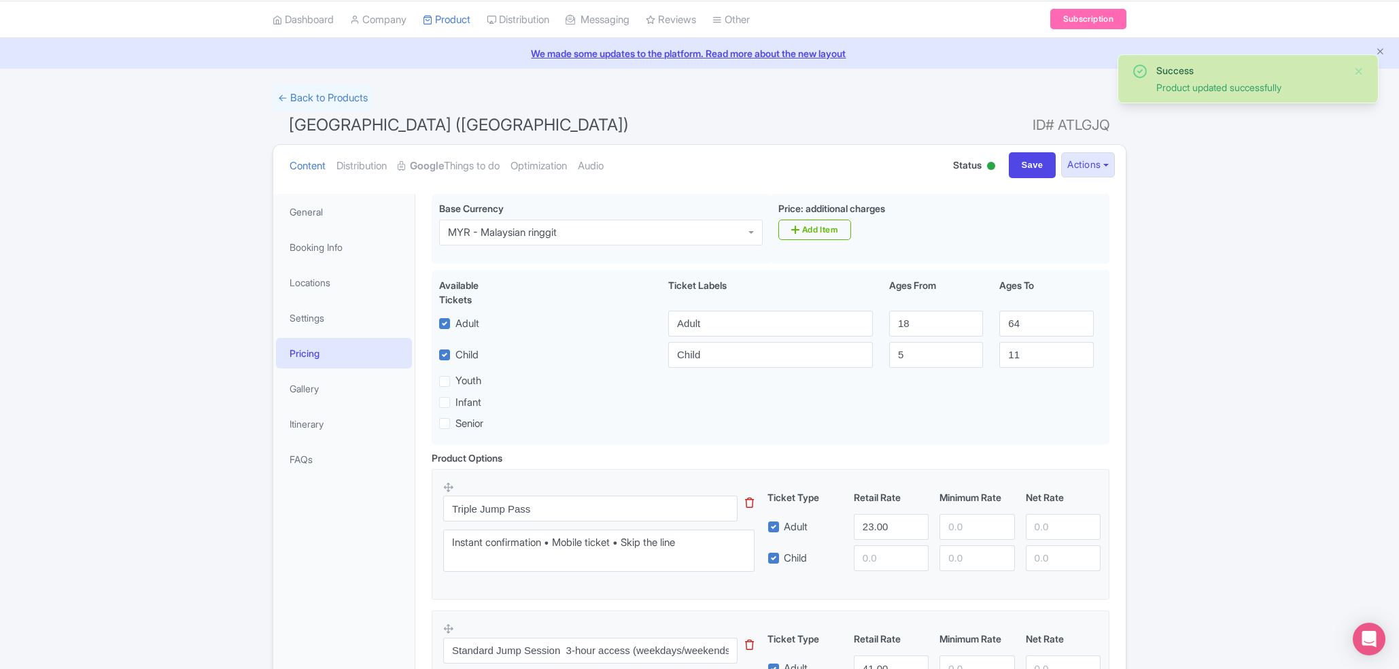
scroll to position [41, 0]
click at [423, 173] on strong "Google" at bounding box center [427, 168] width 34 height 16
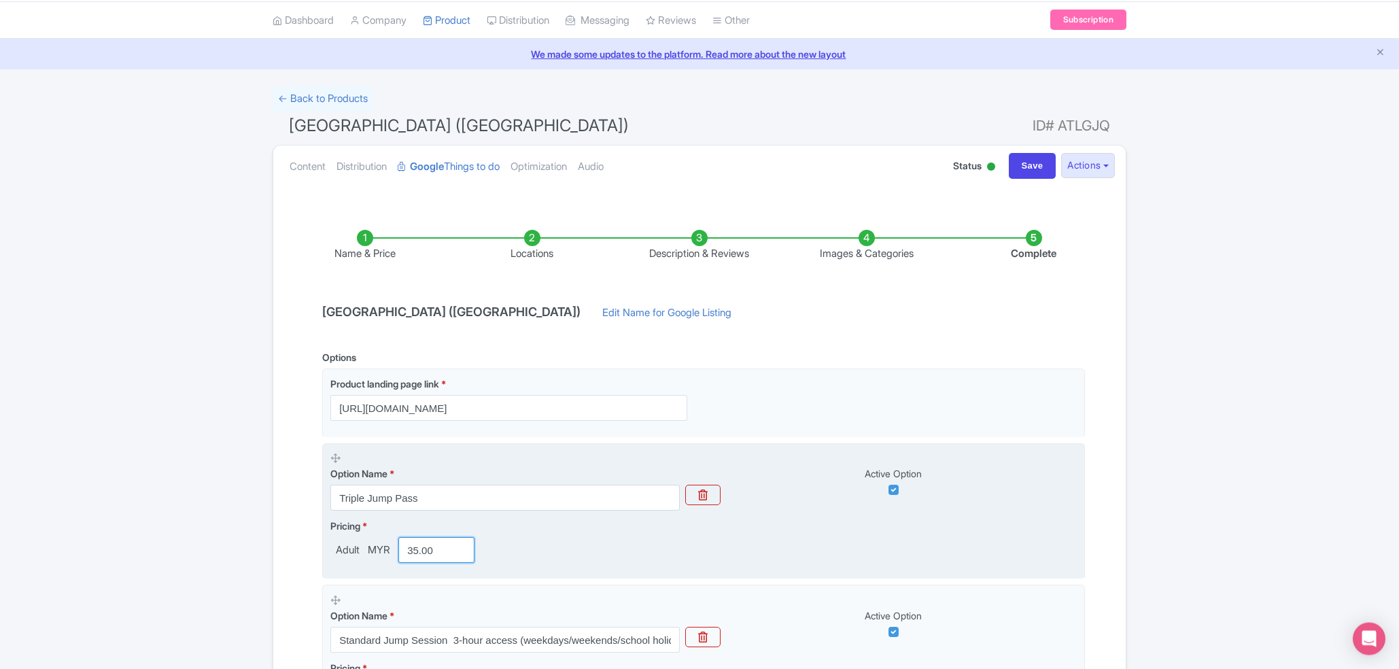
click at [433, 548] on input "35.00" at bounding box center [436, 551] width 76 height 26
type input "3"
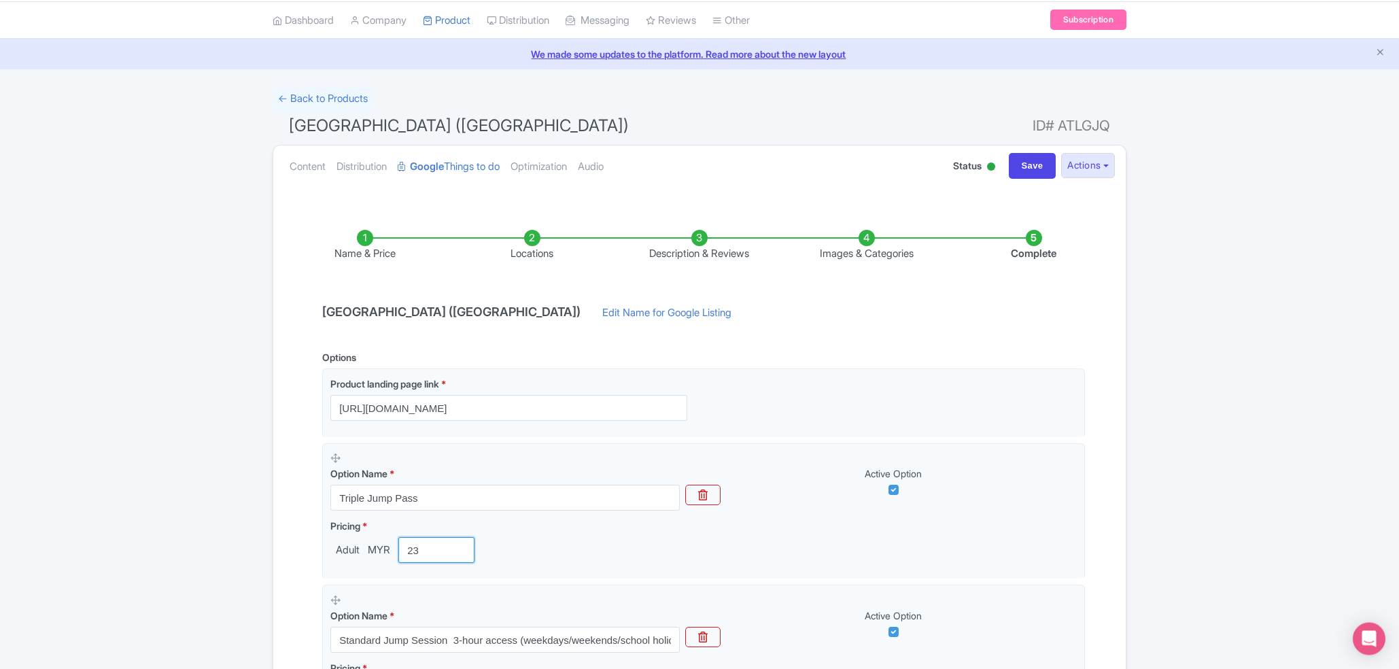
scroll to position [427, 0]
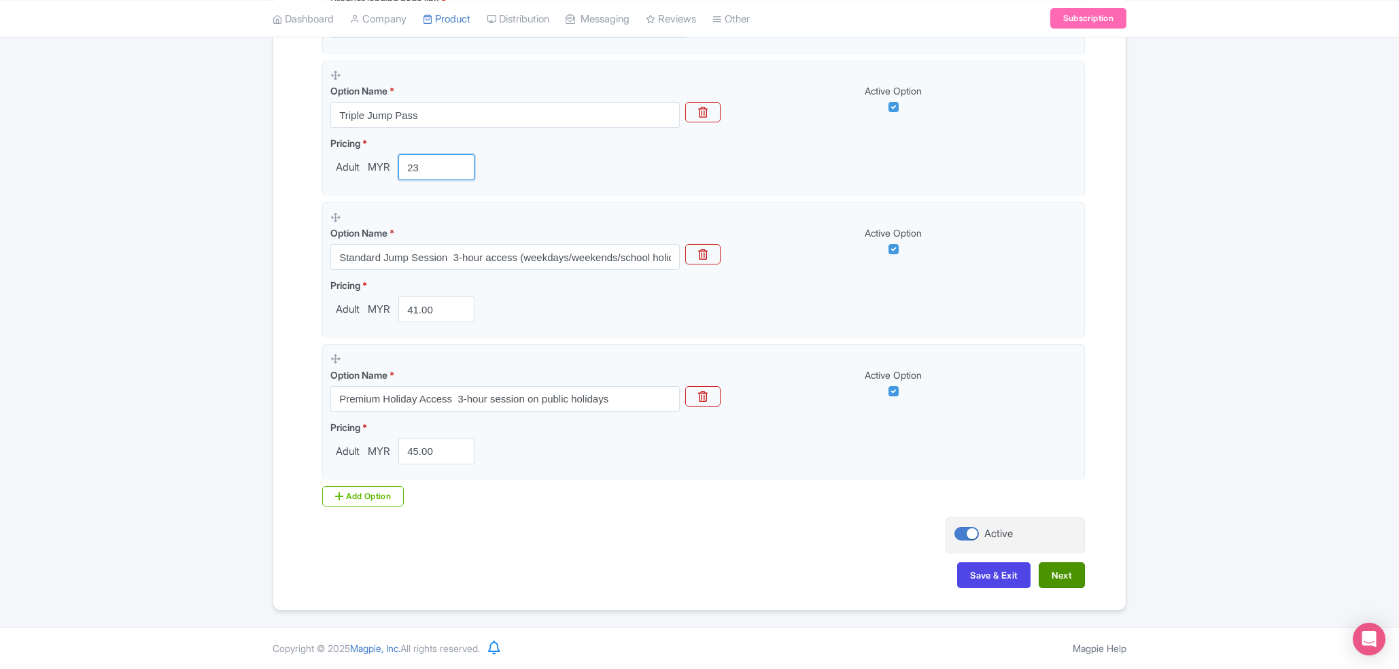
type input "23"
click at [1055, 577] on button "Next" at bounding box center [1061, 575] width 46 height 26
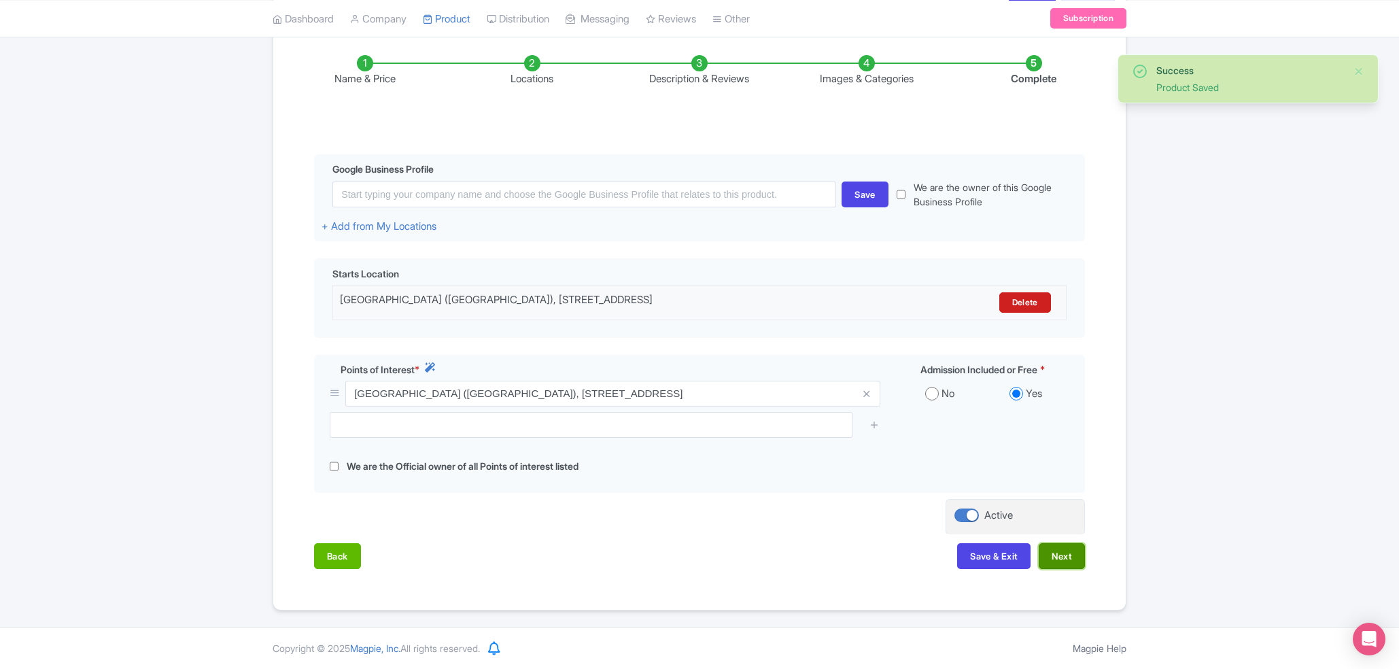
click at [1055, 559] on button "Next" at bounding box center [1061, 556] width 46 height 26
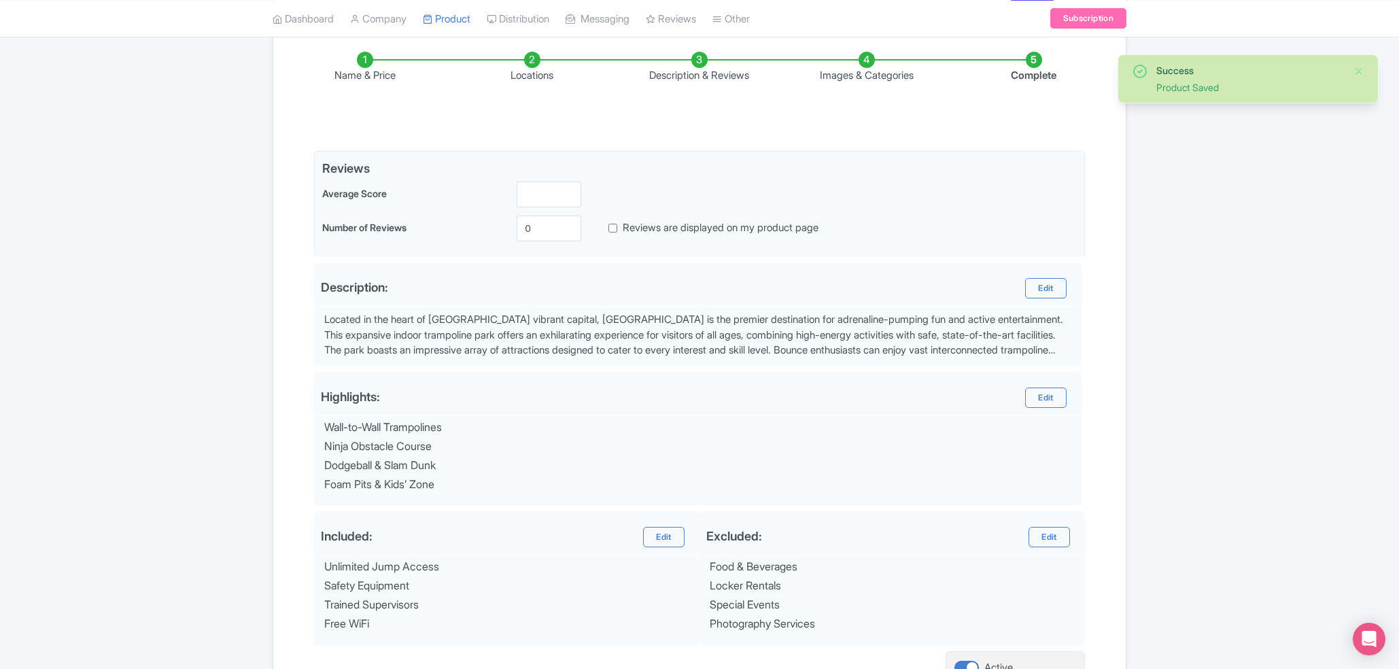
scroll to position [355, 0]
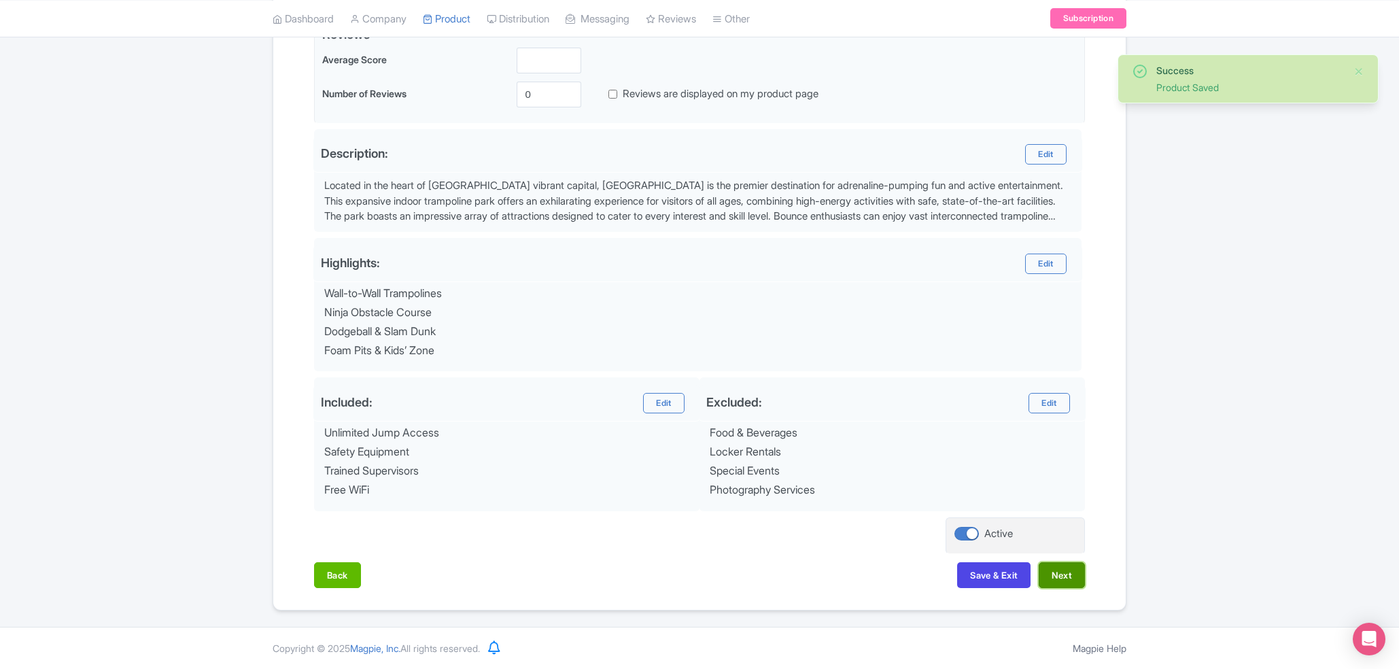
click at [1059, 570] on button "Next" at bounding box center [1061, 575] width 46 height 26
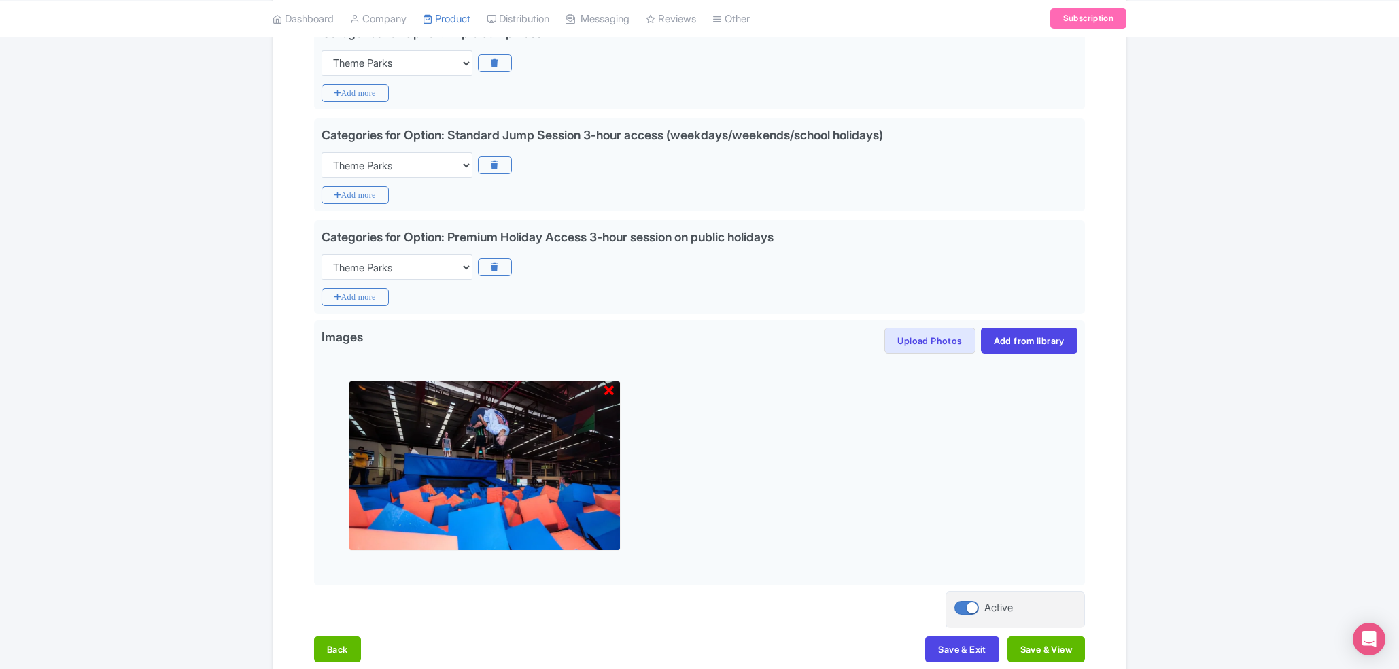
scroll to position [430, 0]
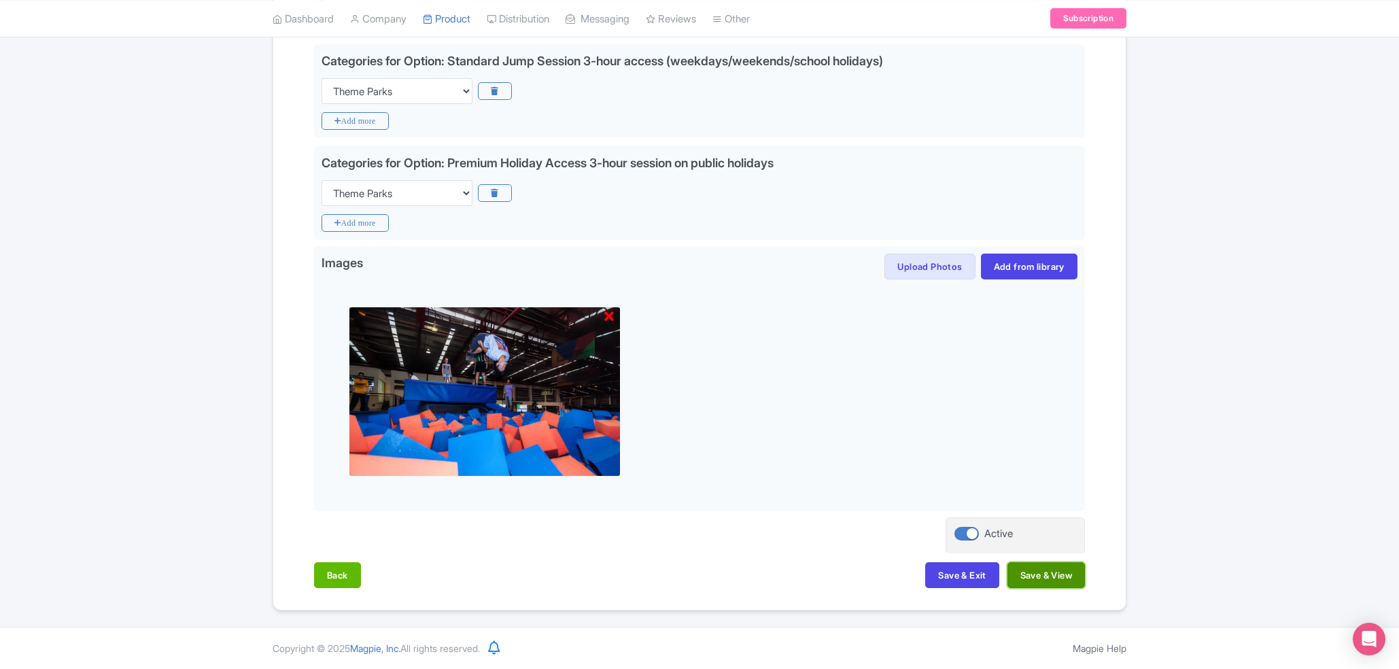
click at [1029, 575] on button "Save & View" at bounding box center [1045, 575] width 77 height 26
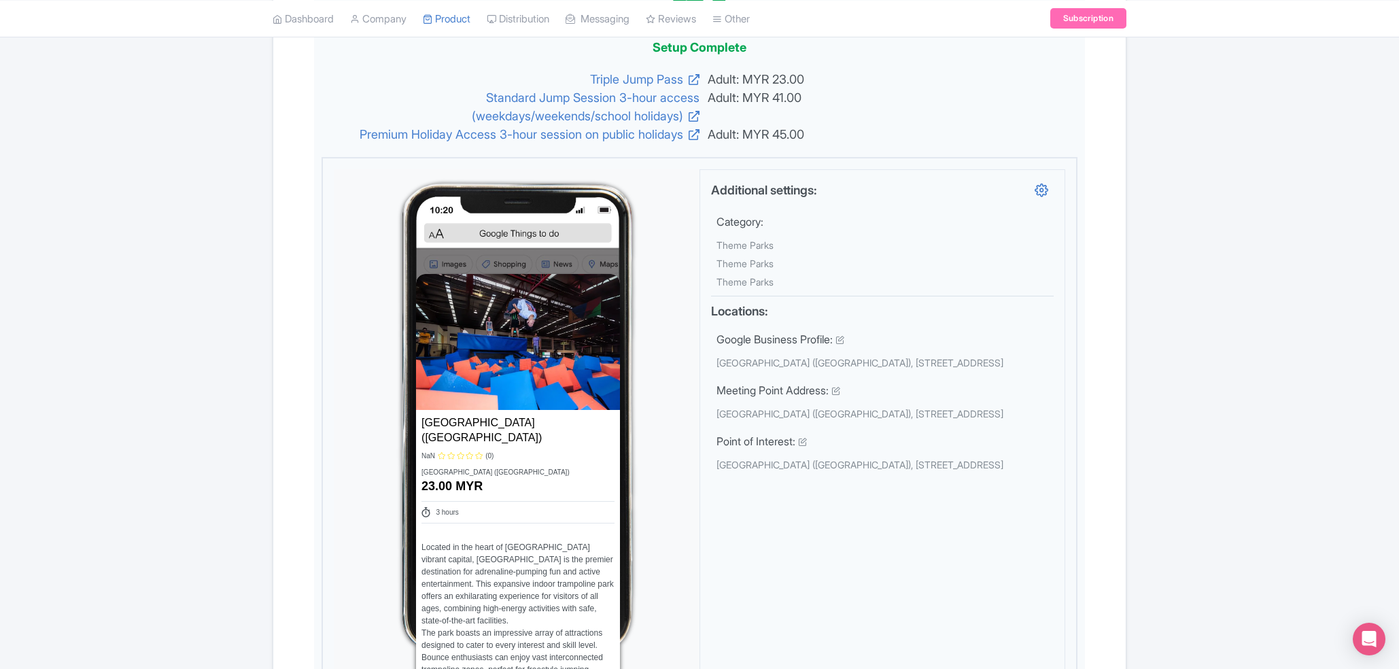
click at [268, 15] on li "Dashboard" at bounding box center [302, 18] width 77 height 37
click at [461, 52] on link "My Products" at bounding box center [487, 53] width 129 height 21
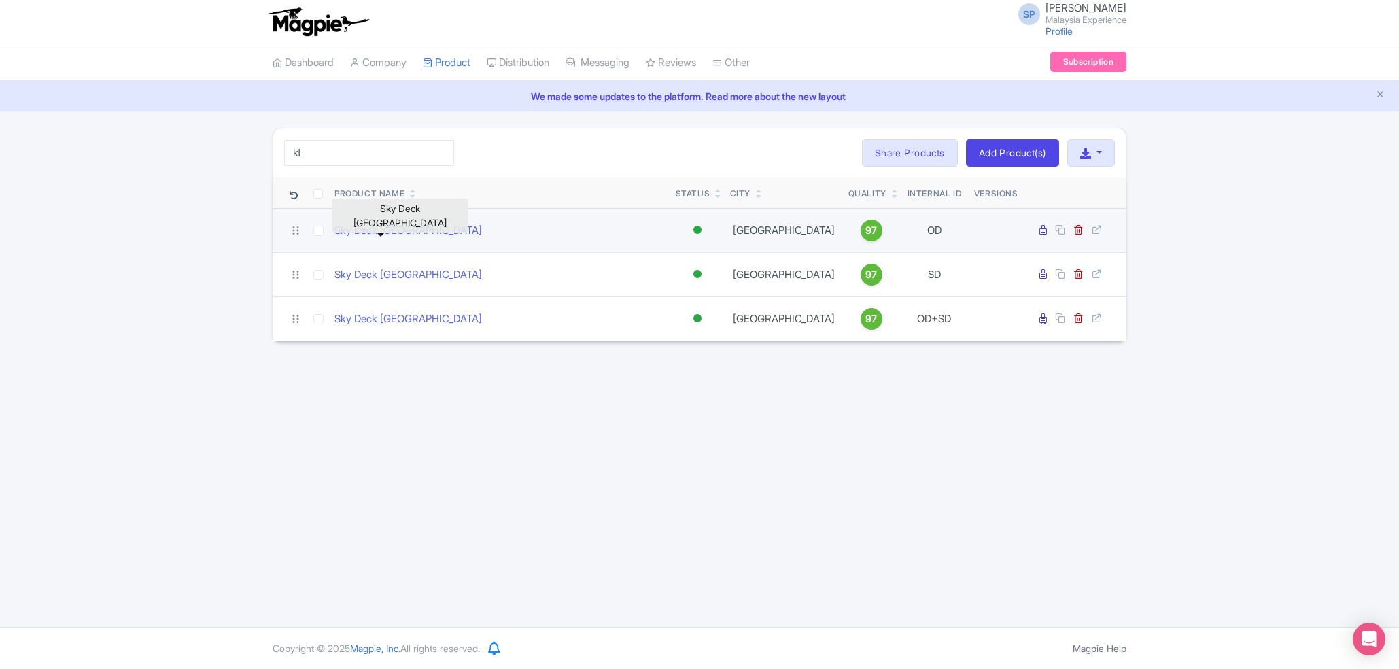
type input "kl"
click at [397, 232] on link "Sky Deck [GEOGRAPHIC_DATA]" at bounding box center [407, 231] width 147 height 16
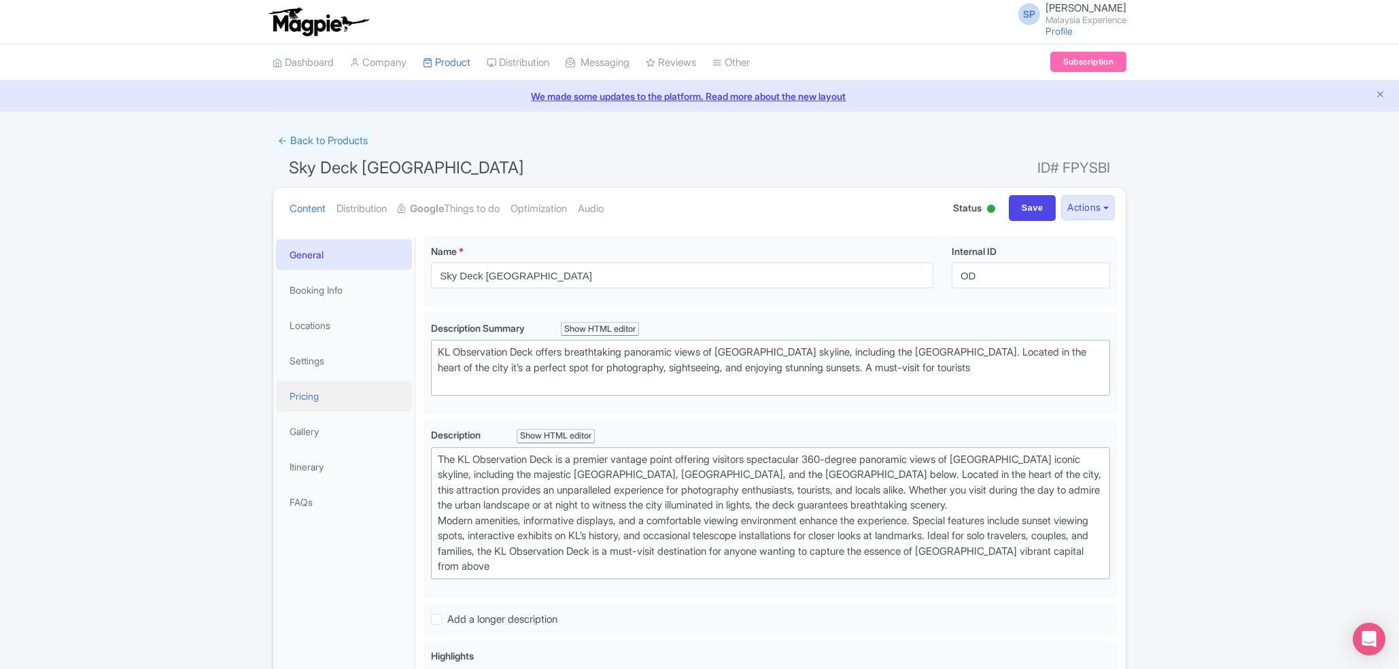
click at [303, 387] on link "Pricing" at bounding box center [344, 396] width 136 height 31
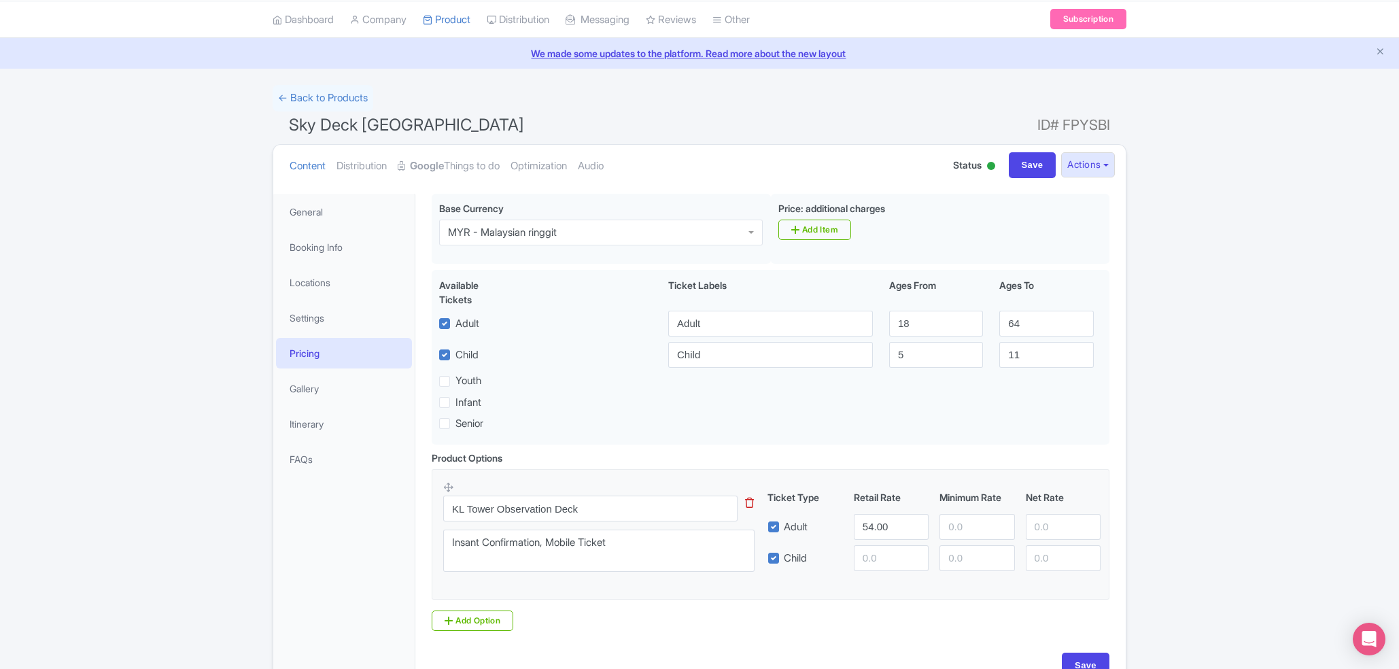
scroll to position [40, 0]
click at [326, 103] on link "← Back to Products" at bounding box center [323, 101] width 101 height 27
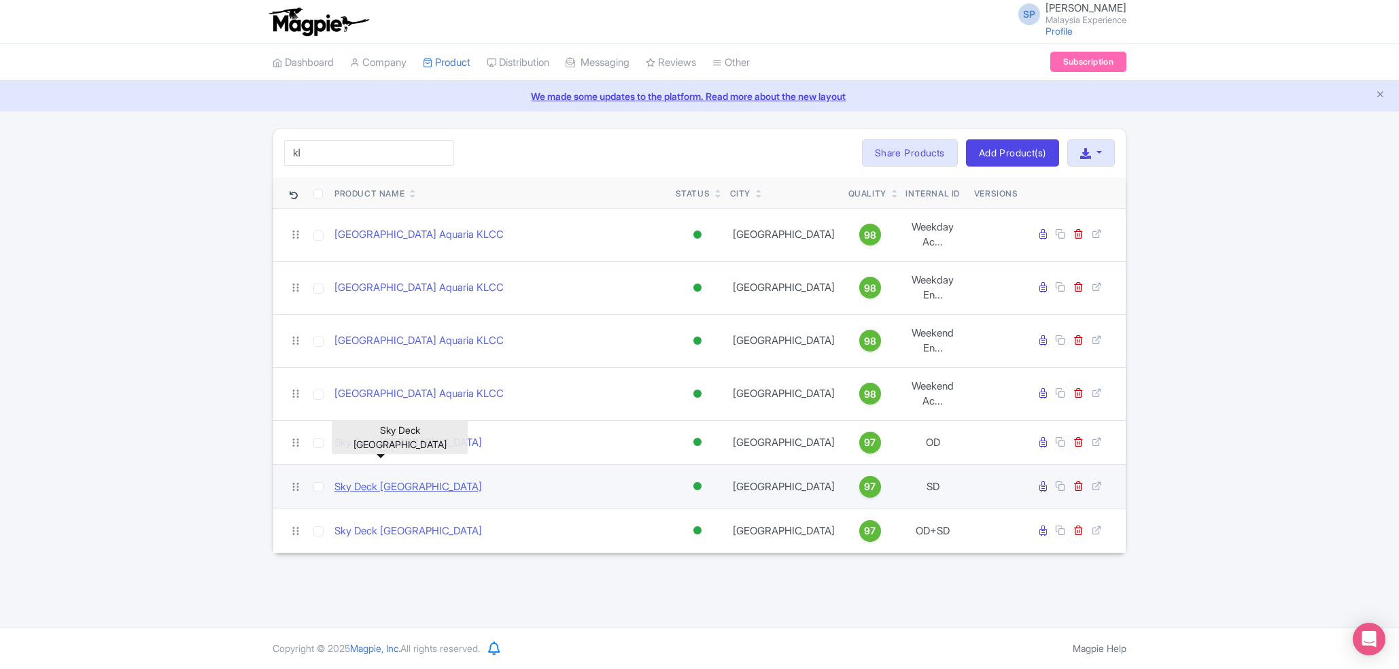
type input "kl"
click at [390, 479] on link "Sky Deck [GEOGRAPHIC_DATA]" at bounding box center [407, 487] width 147 height 16
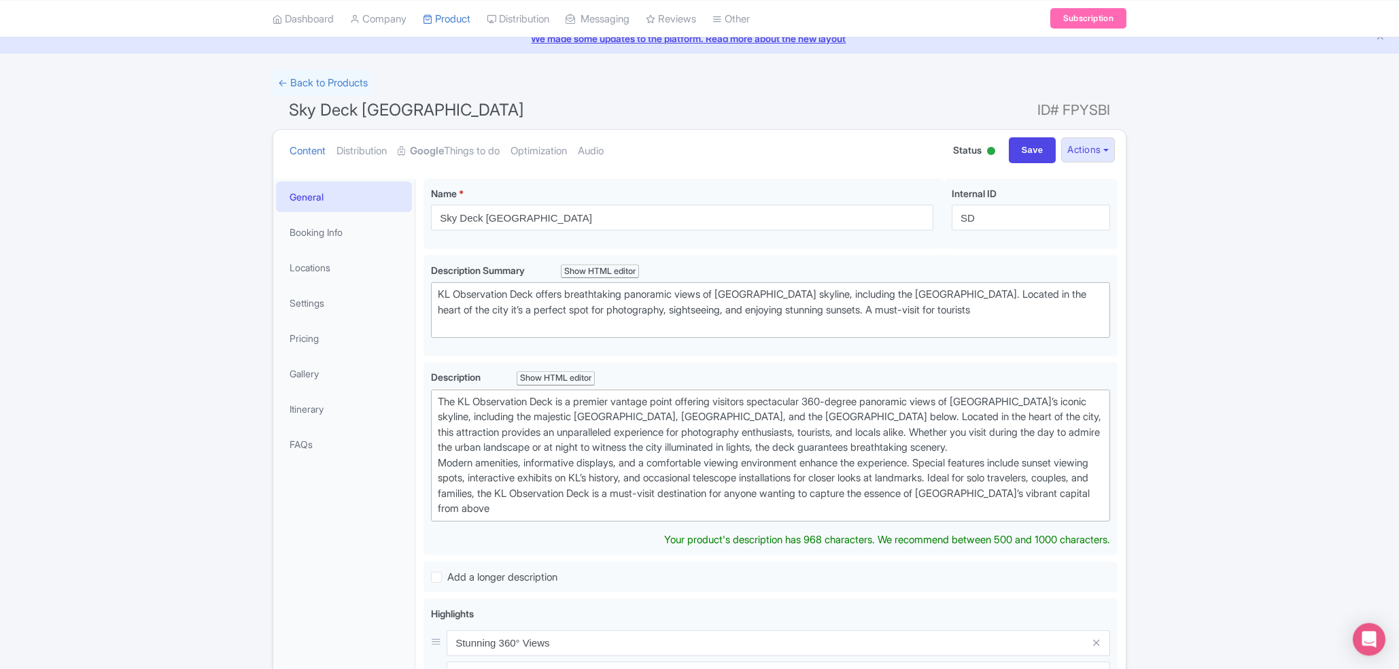
scroll to position [8, 0]
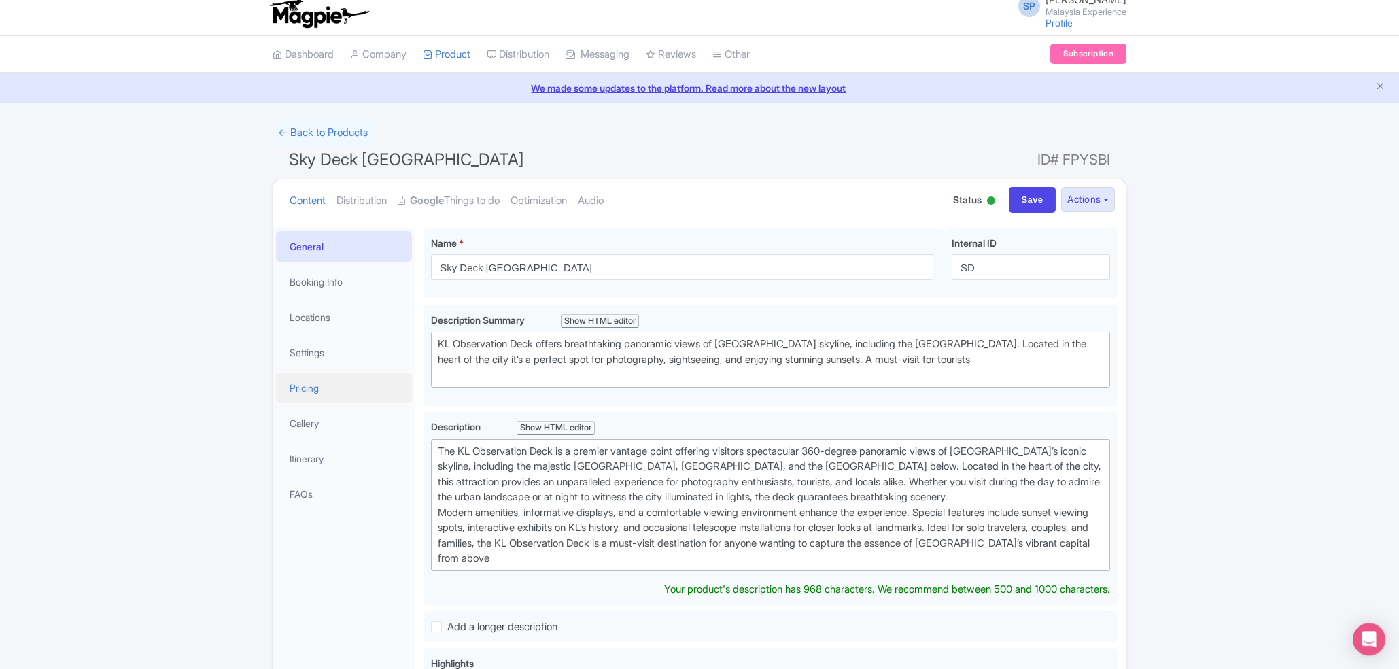
click at [311, 381] on link "Pricing" at bounding box center [344, 387] width 136 height 31
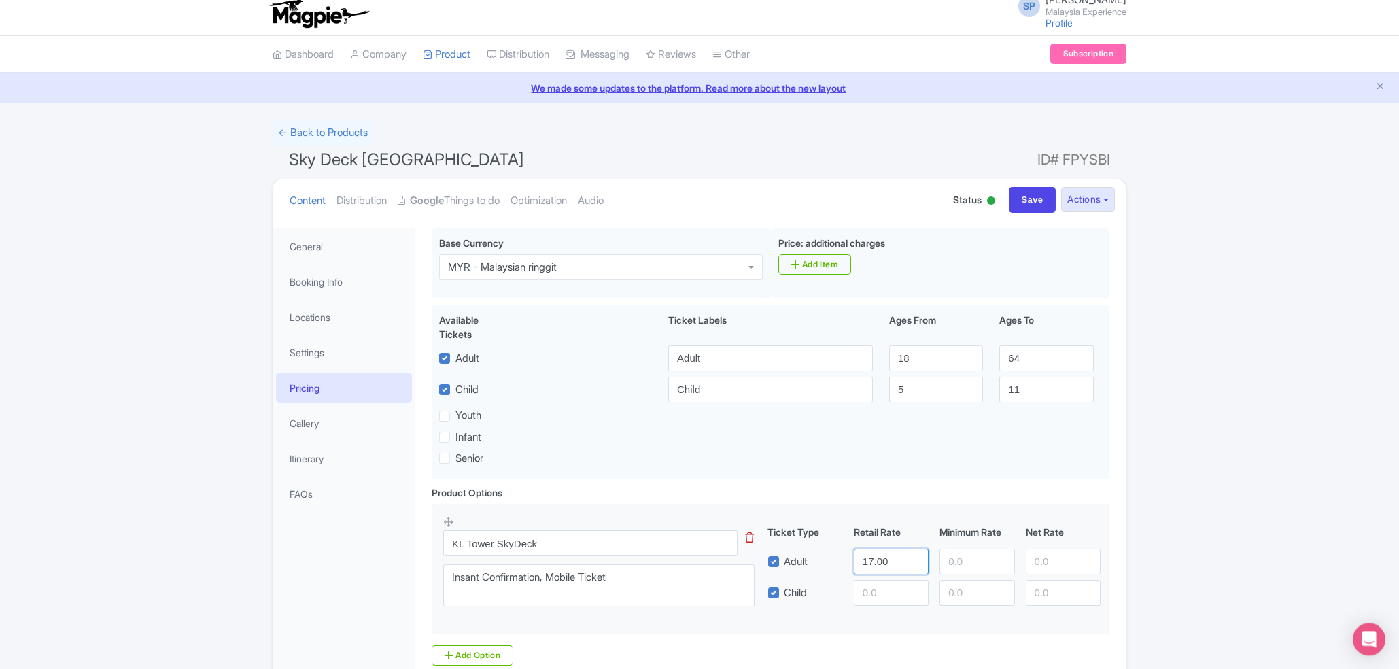
click at [884, 570] on input "17.00" at bounding box center [891, 561] width 75 height 26
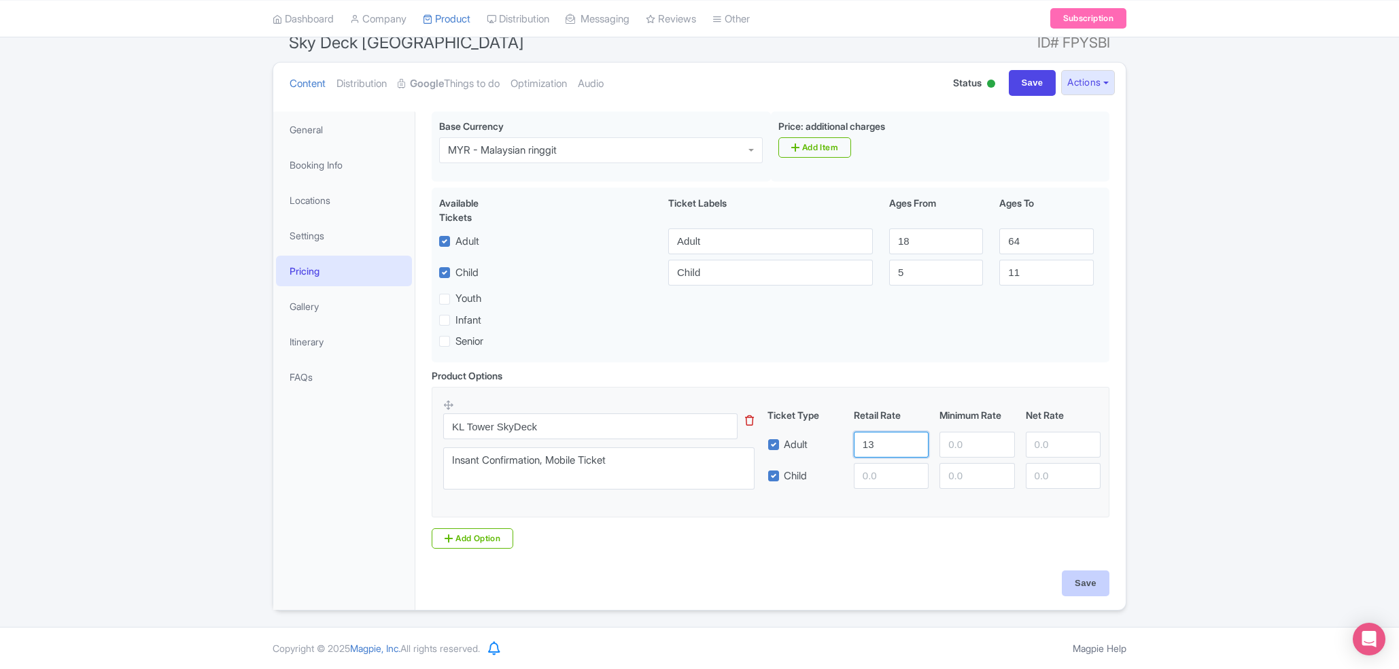
type input "13"
click at [1095, 578] on input "Save" at bounding box center [1086, 583] width 48 height 26
type input "Saving..."
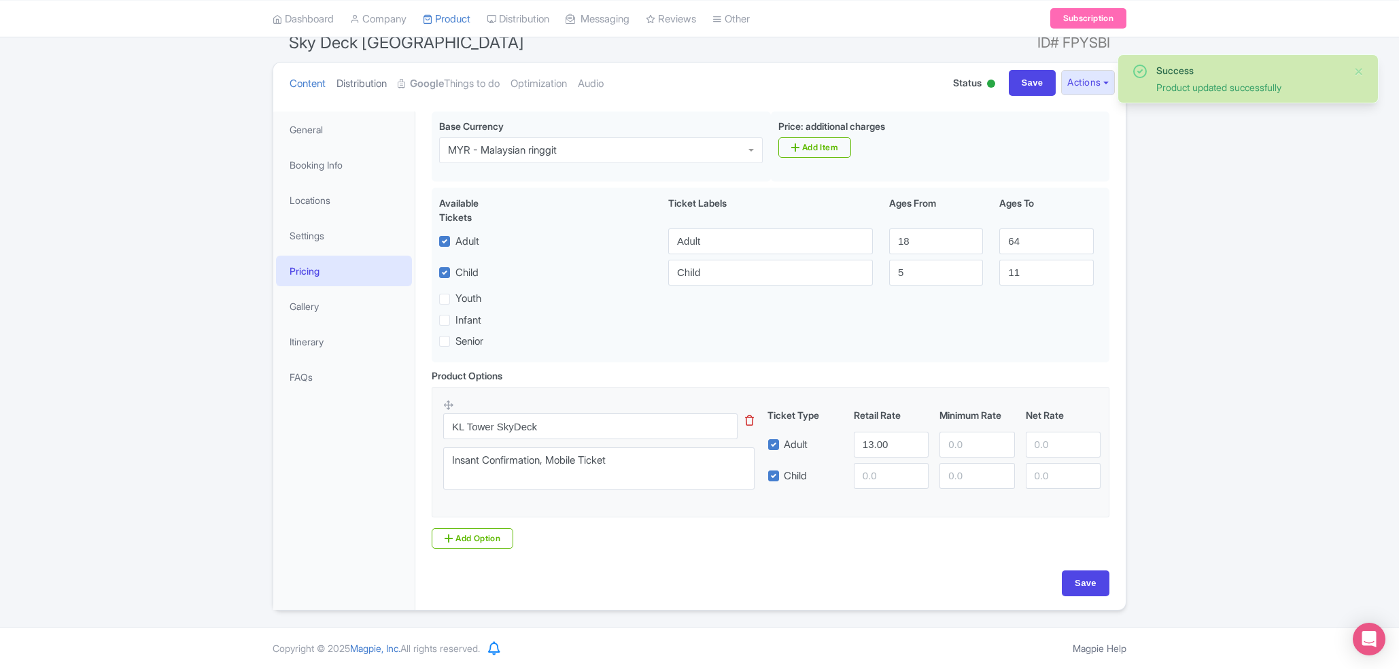
scroll to position [129, 0]
click at [451, 73] on link "Google Things to do" at bounding box center [449, 84] width 102 height 43
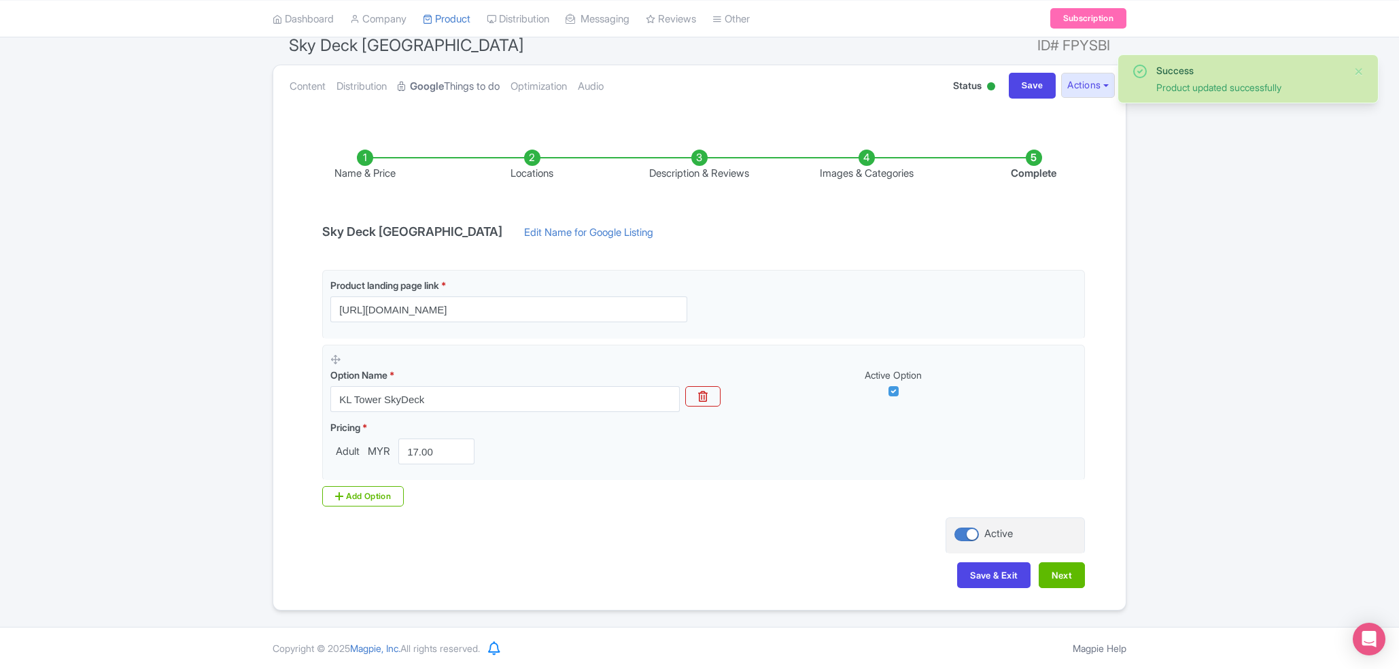
scroll to position [124, 0]
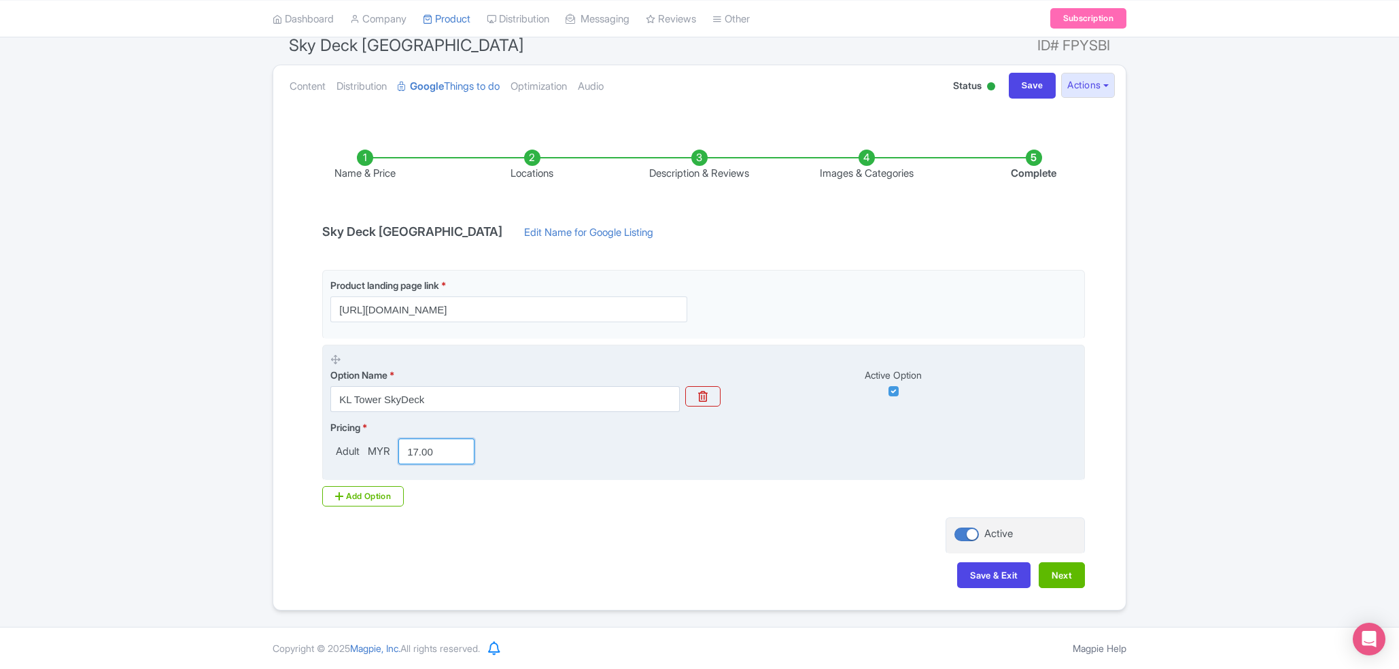
click at [440, 454] on input "17.00" at bounding box center [436, 451] width 76 height 26
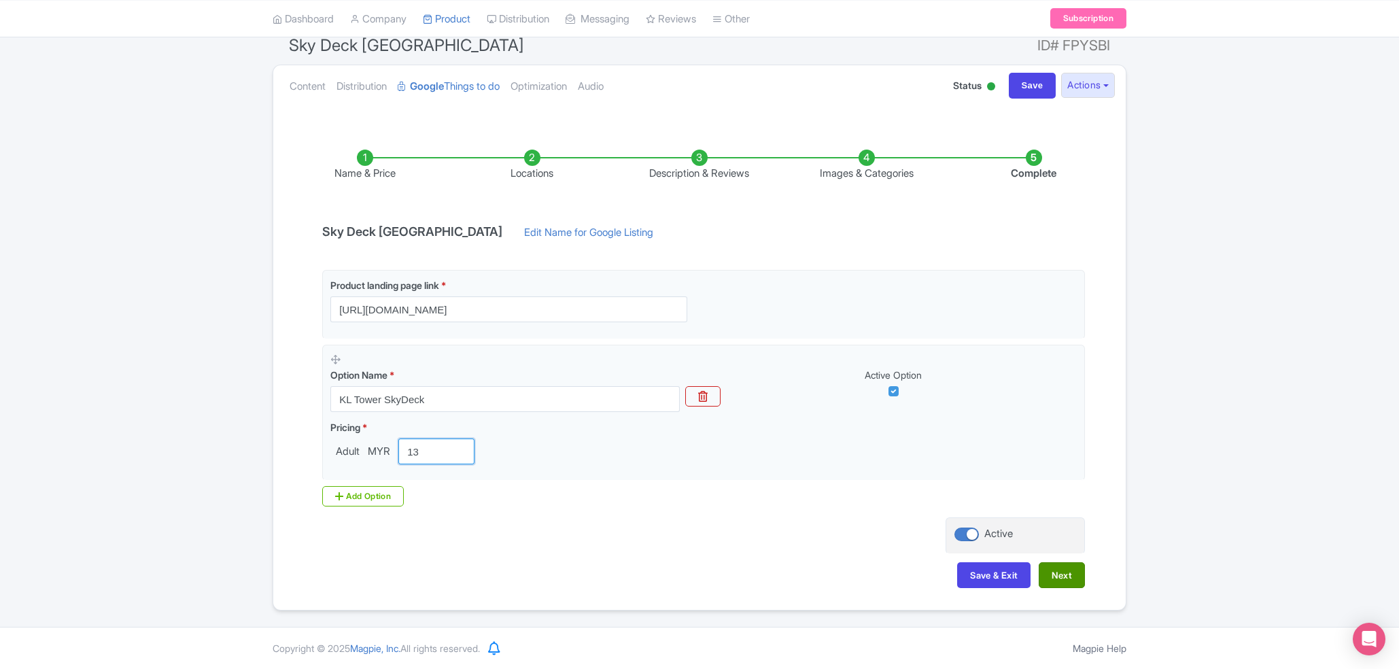
type input "13"
click at [1055, 572] on button "Next" at bounding box center [1061, 575] width 46 height 26
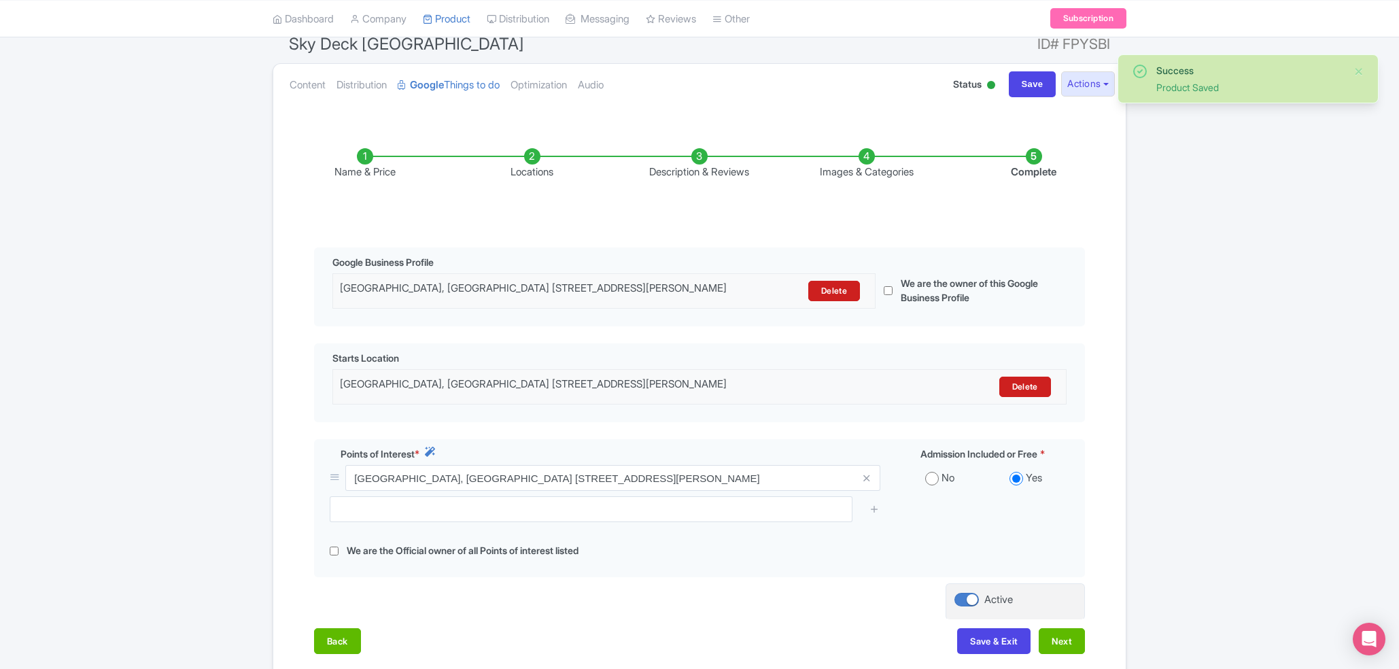
scroll to position [248, 0]
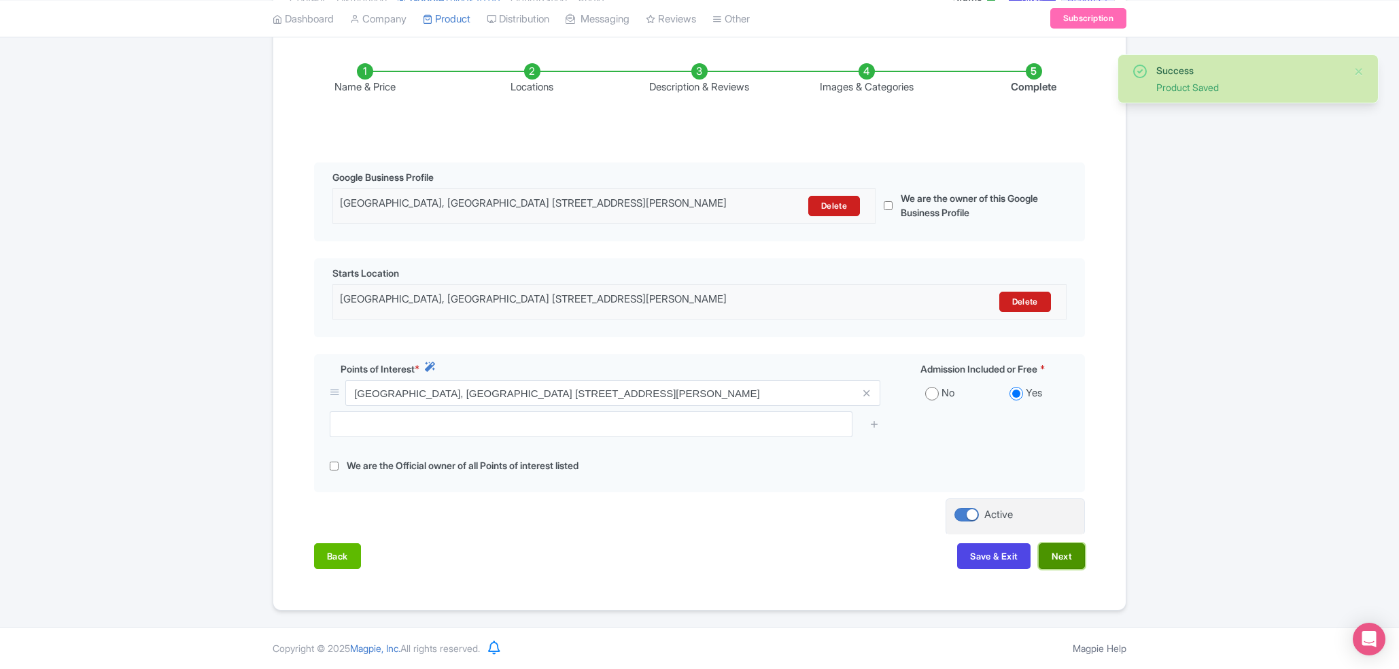
click at [1060, 560] on button "Next" at bounding box center [1061, 556] width 46 height 26
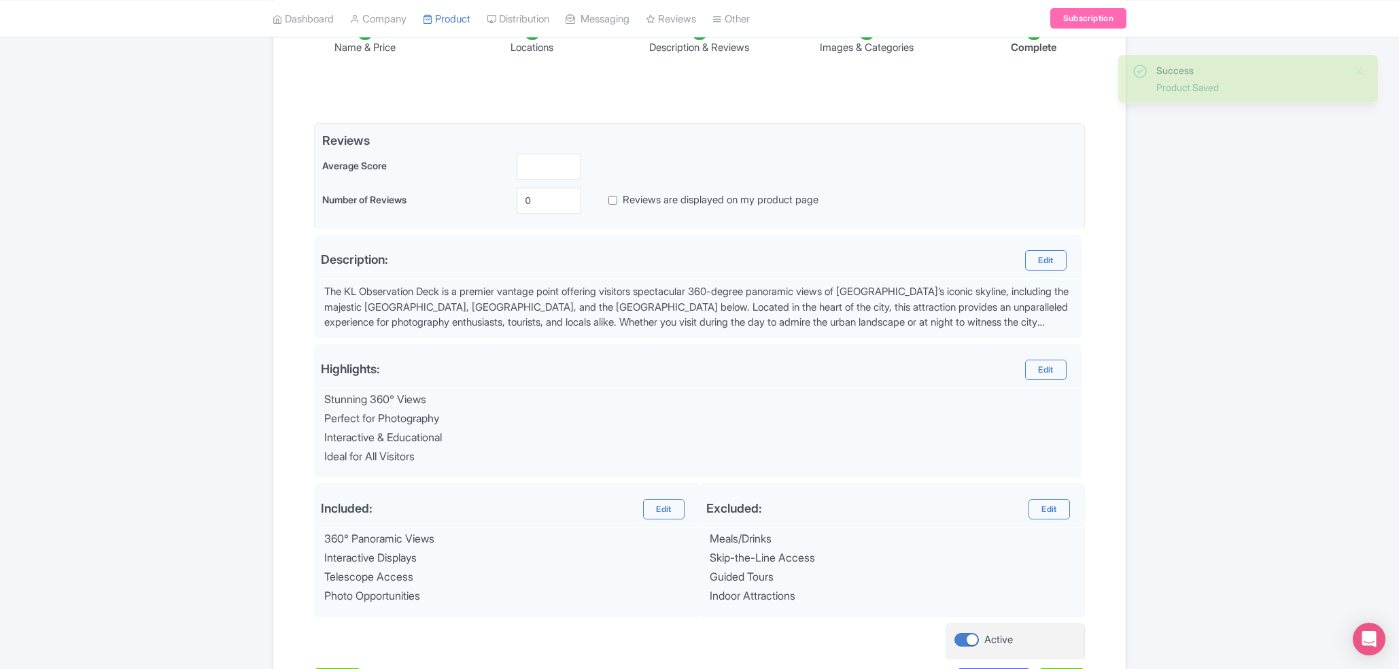
scroll to position [355, 0]
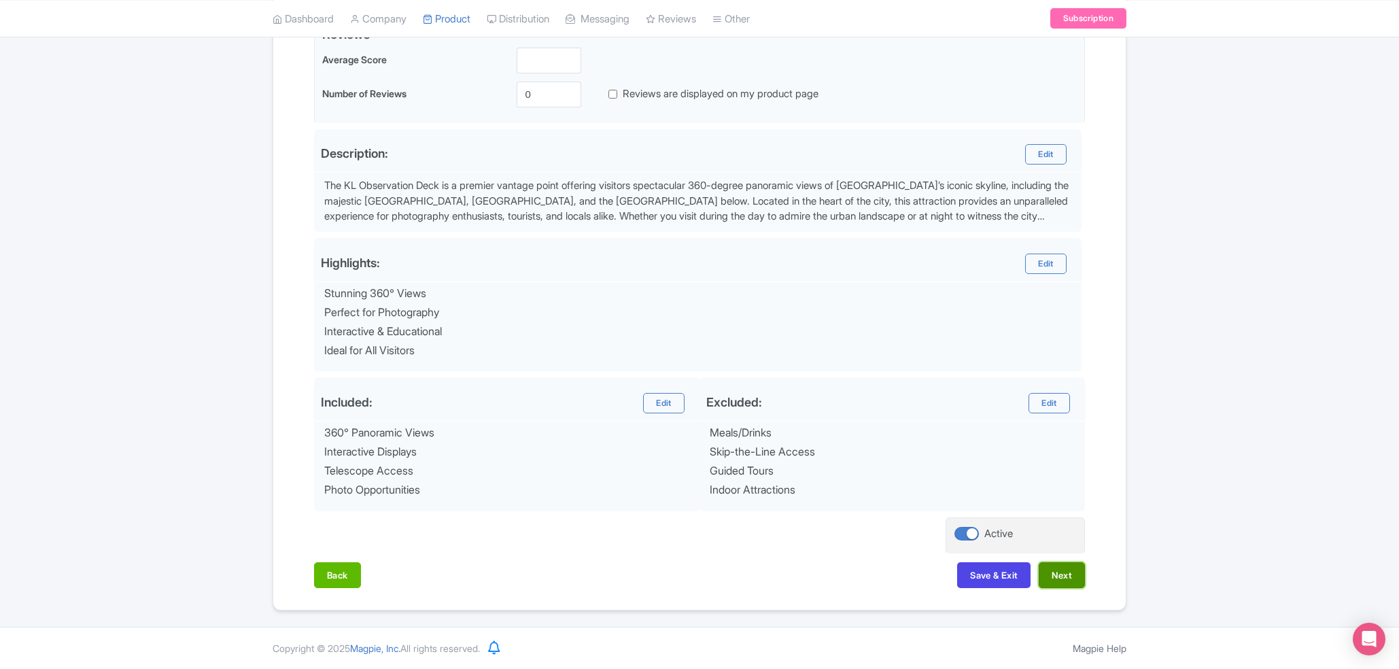
click at [1074, 573] on button "Next" at bounding box center [1061, 575] width 46 height 26
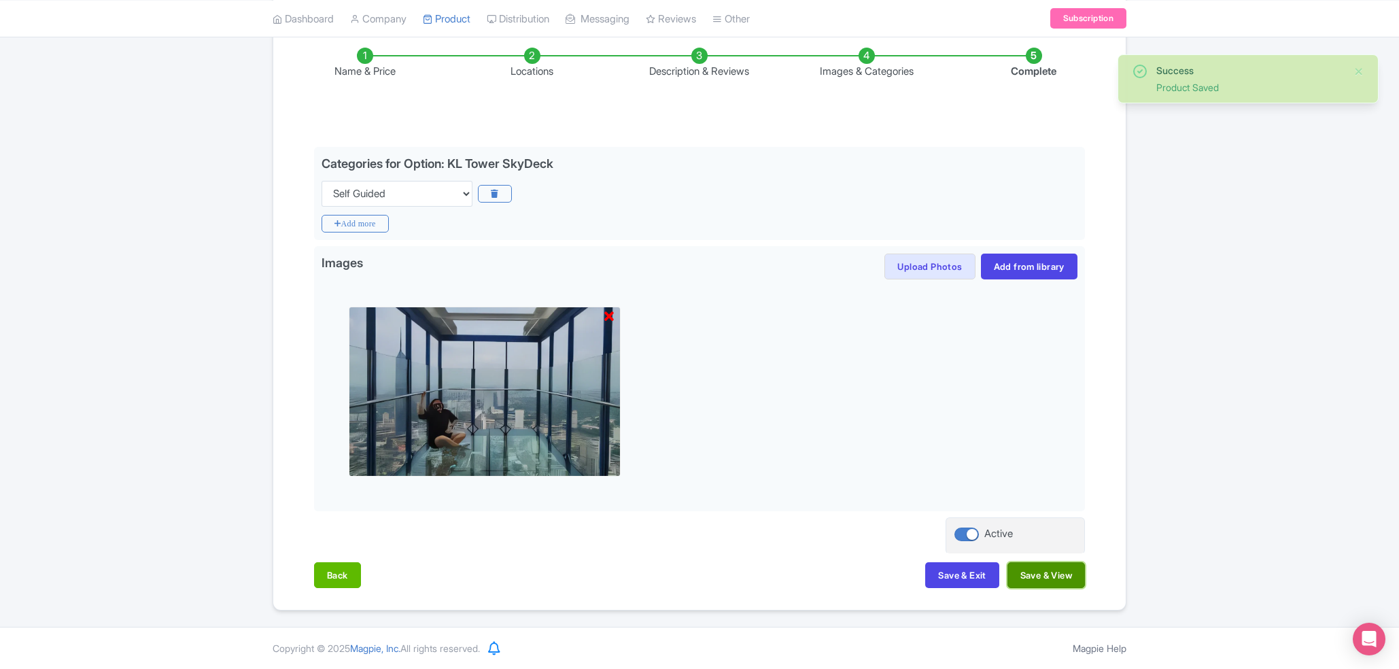
click at [1062, 584] on button "Save & View" at bounding box center [1045, 575] width 77 height 26
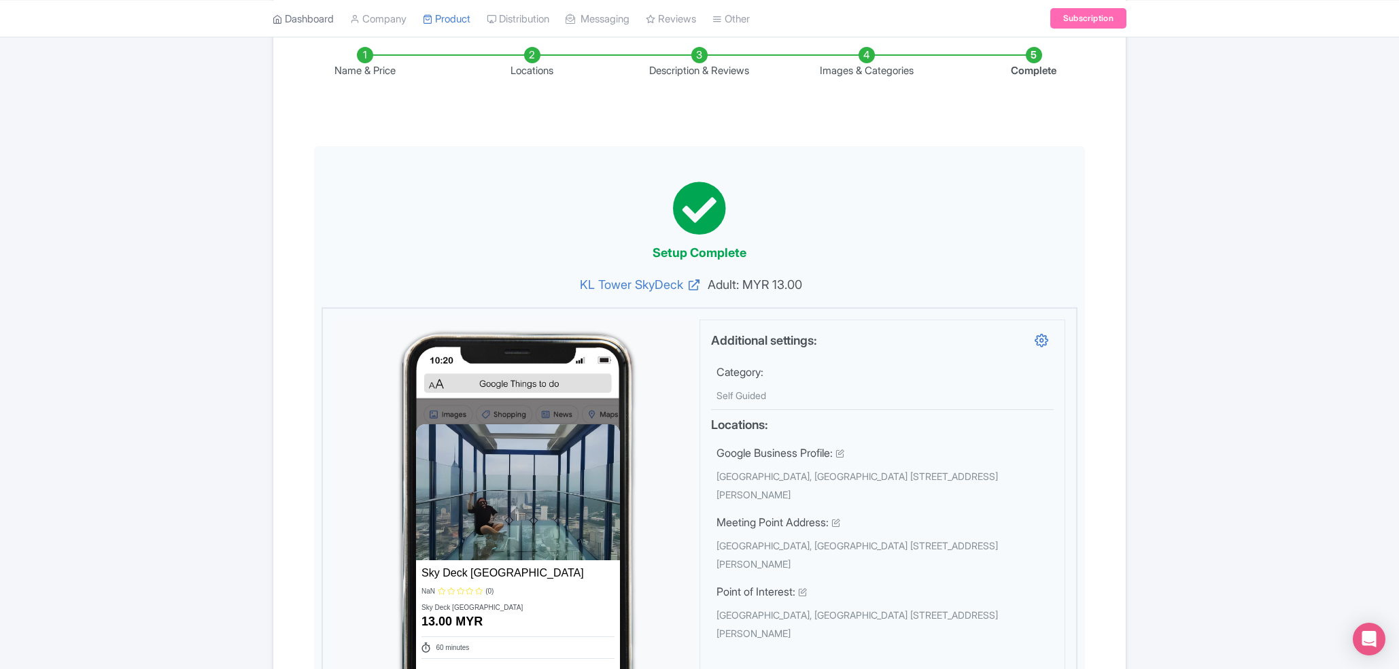
click at [305, 30] on link "Dashboard" at bounding box center [303, 18] width 61 height 37
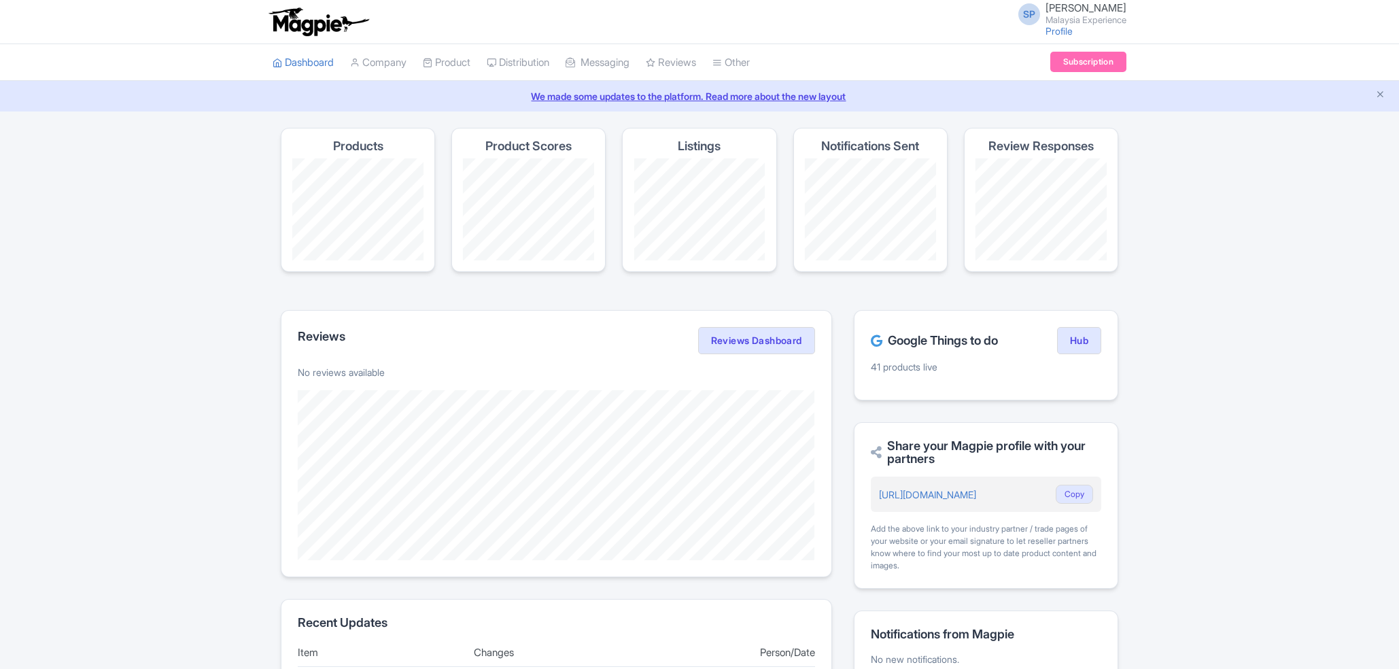
click at [0, 0] on link "My Products" at bounding box center [0, 0] width 0 height 0
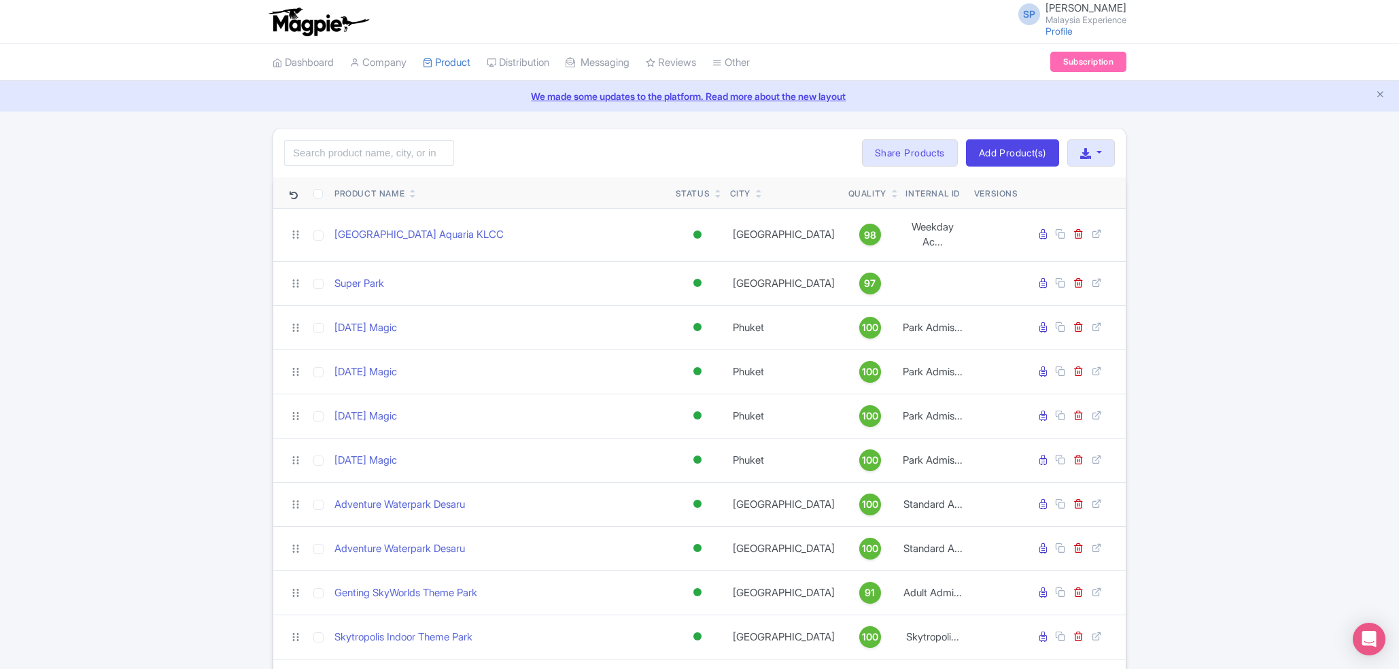
click at [413, 191] on link at bounding box center [413, 195] width 6 height 11
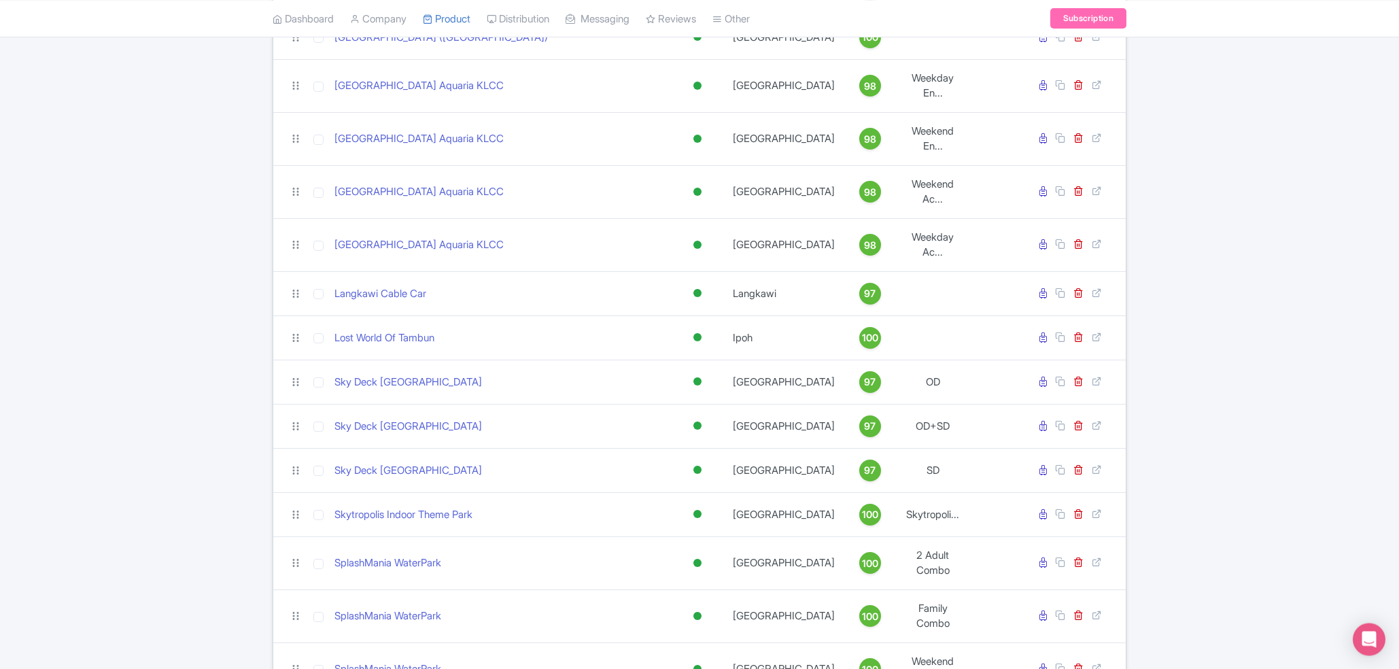
scroll to position [1069, 0]
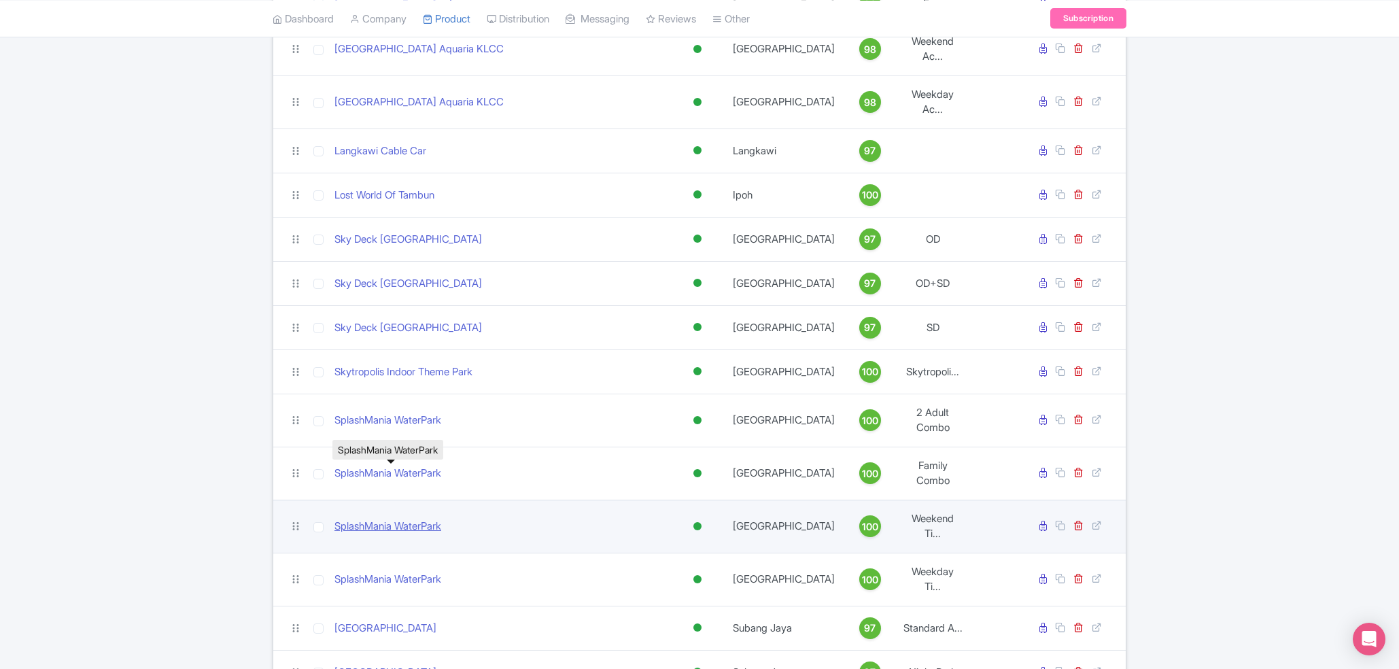
click at [391, 519] on link "SplashMania WaterPark" at bounding box center [387, 527] width 107 height 16
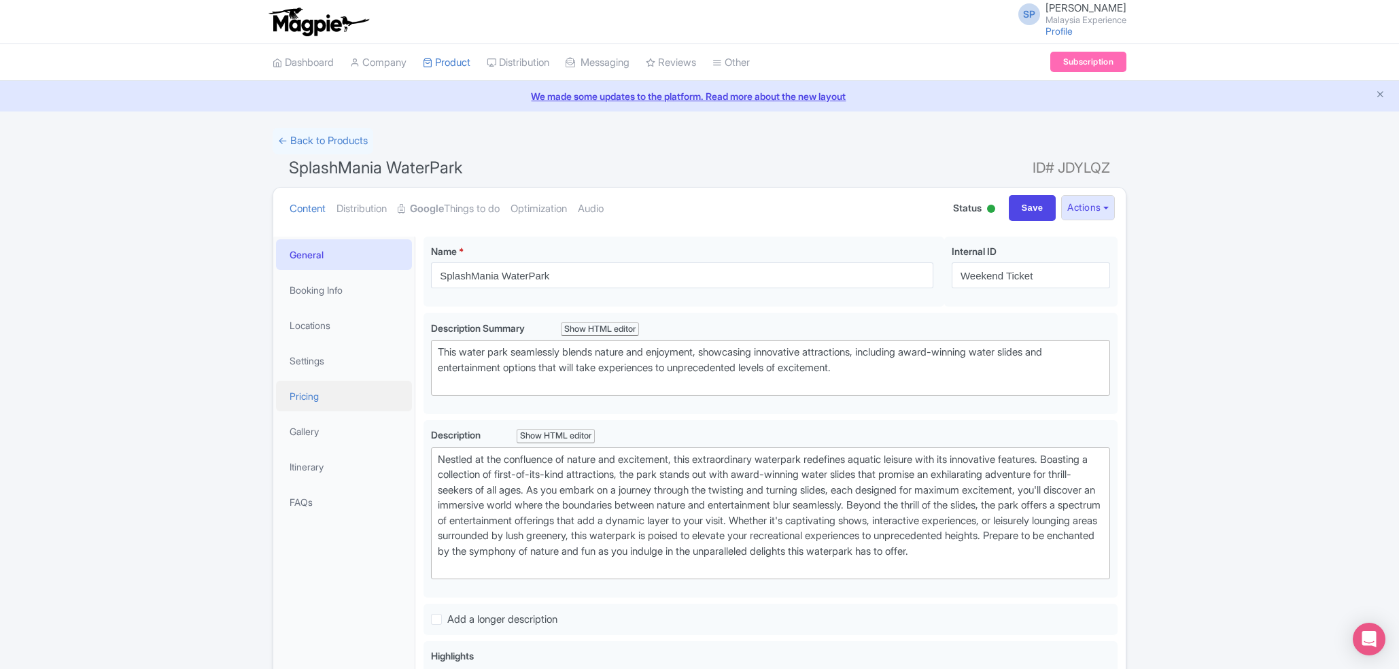
click at [310, 399] on link "Pricing" at bounding box center [344, 396] width 136 height 31
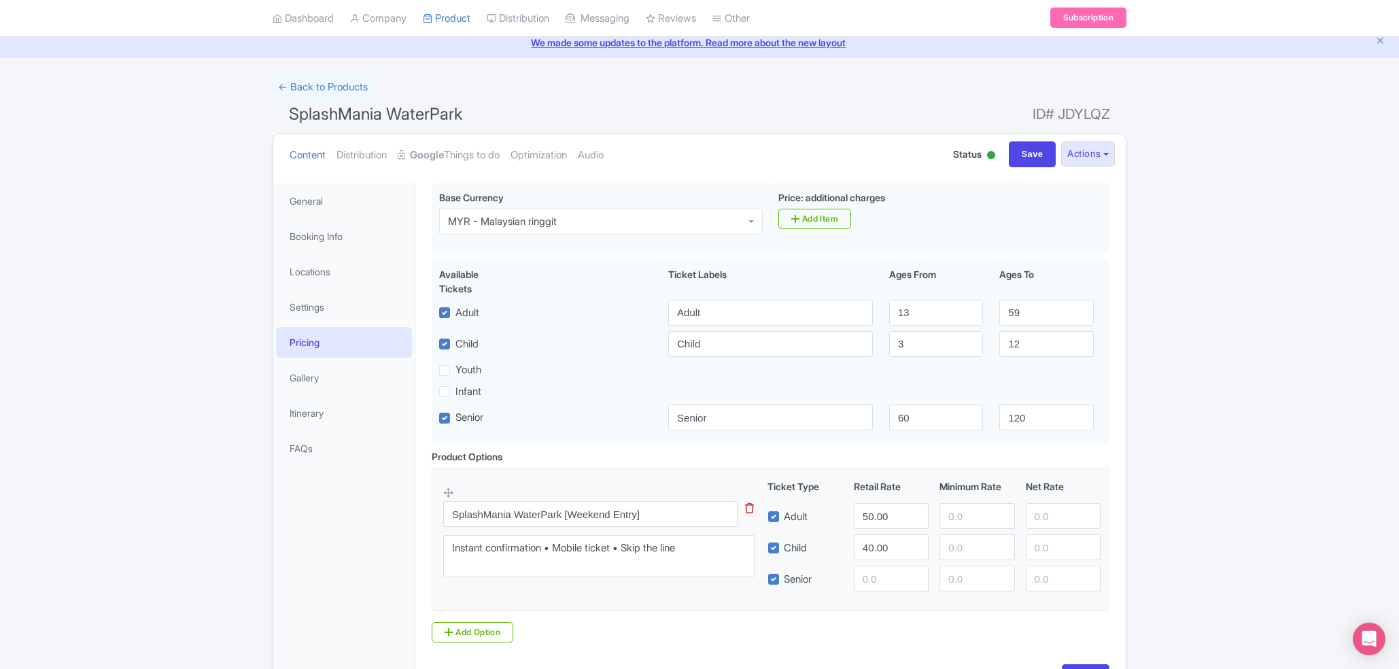
scroll to position [7, 0]
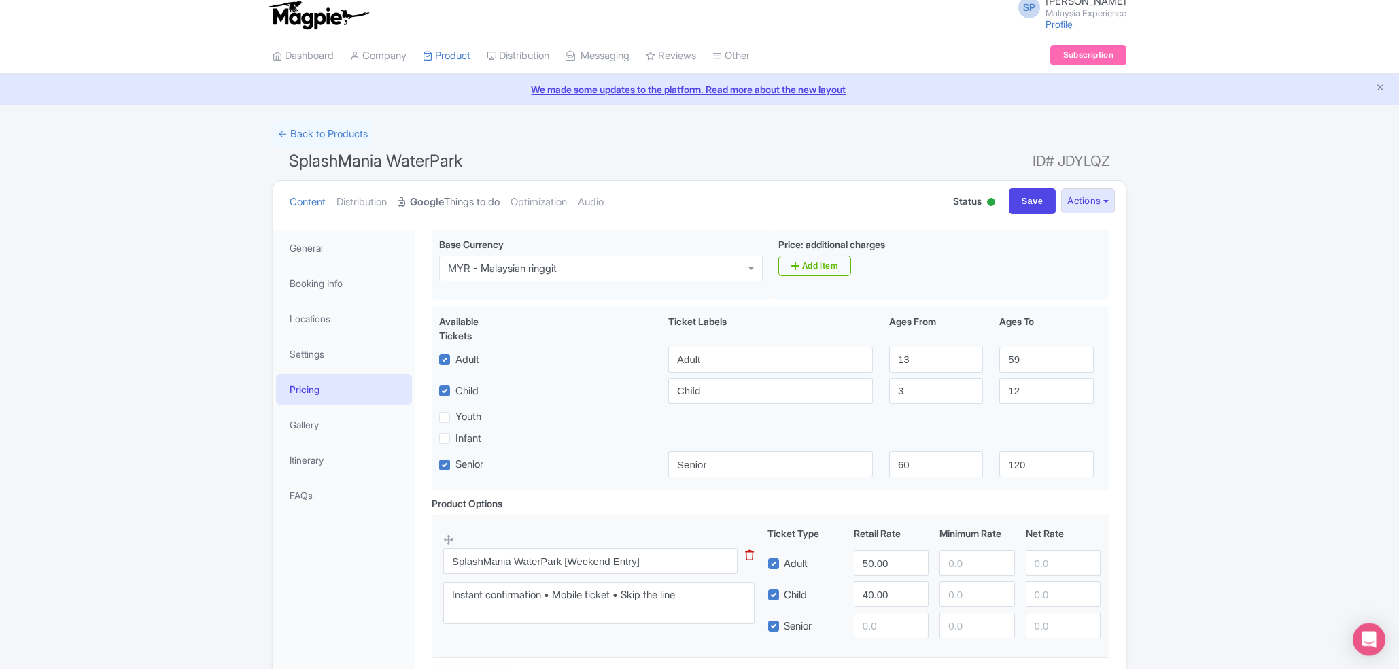
click at [407, 204] on icon at bounding box center [403, 202] width 10 height 10
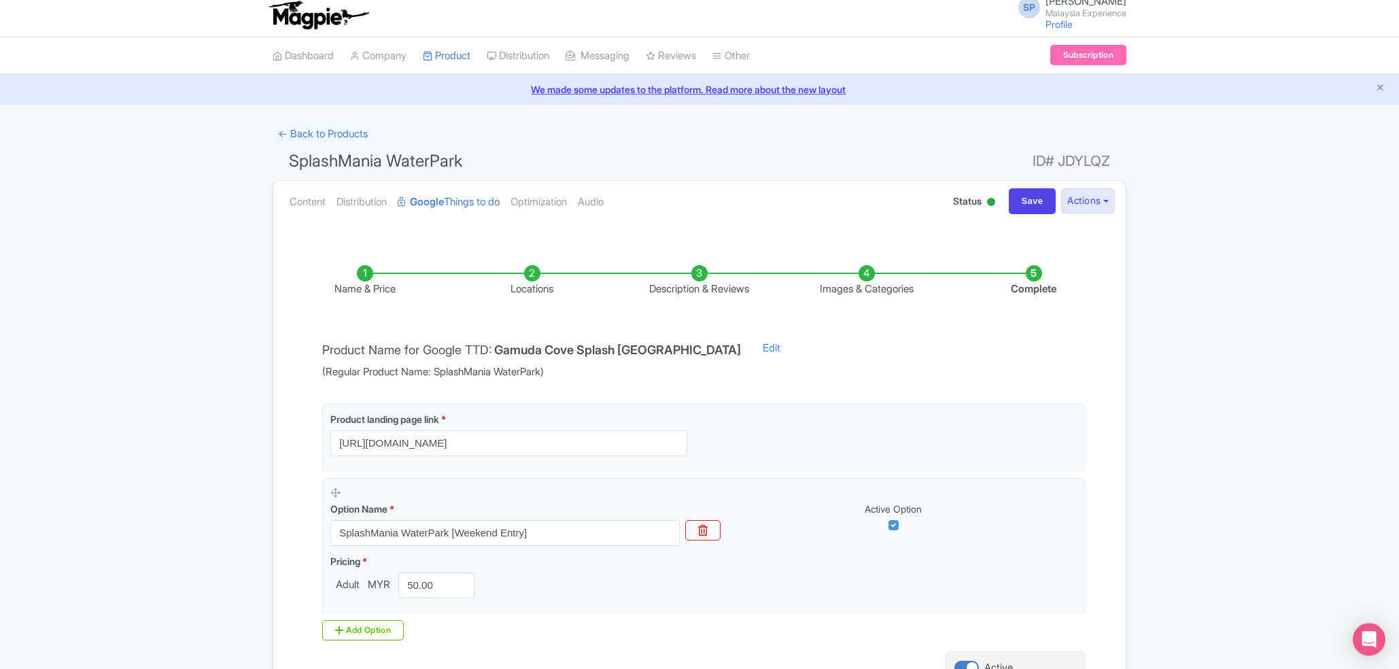
scroll to position [141, 0]
